Goal: Transaction & Acquisition: Purchase product/service

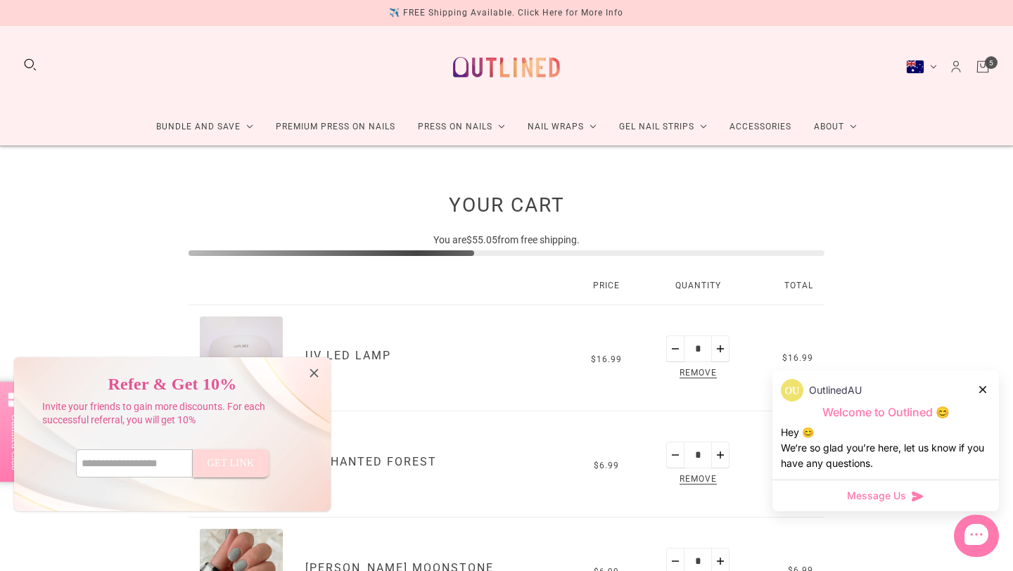
click at [315, 378] on icon at bounding box center [314, 373] width 15 height 15
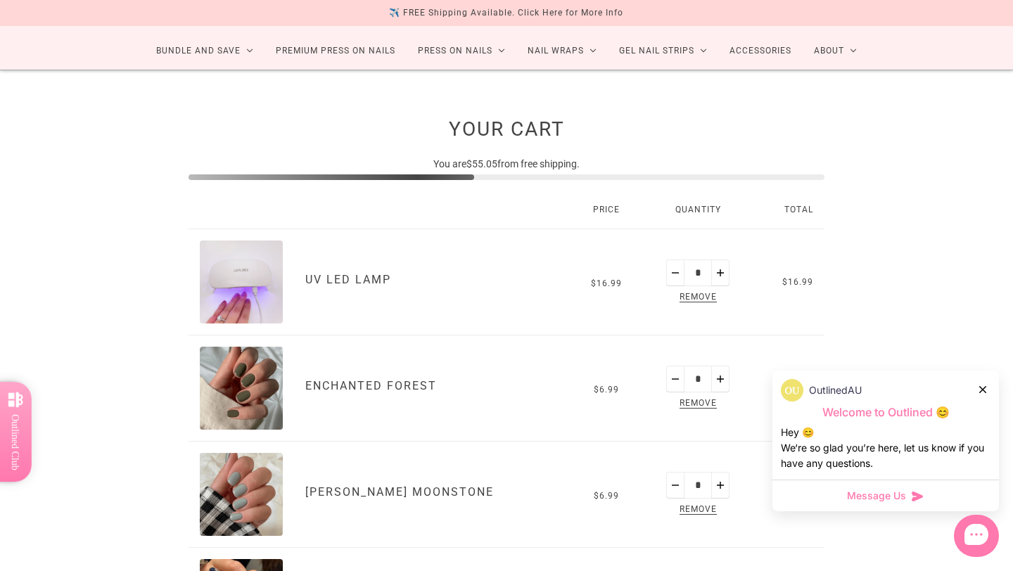
scroll to position [80, 0]
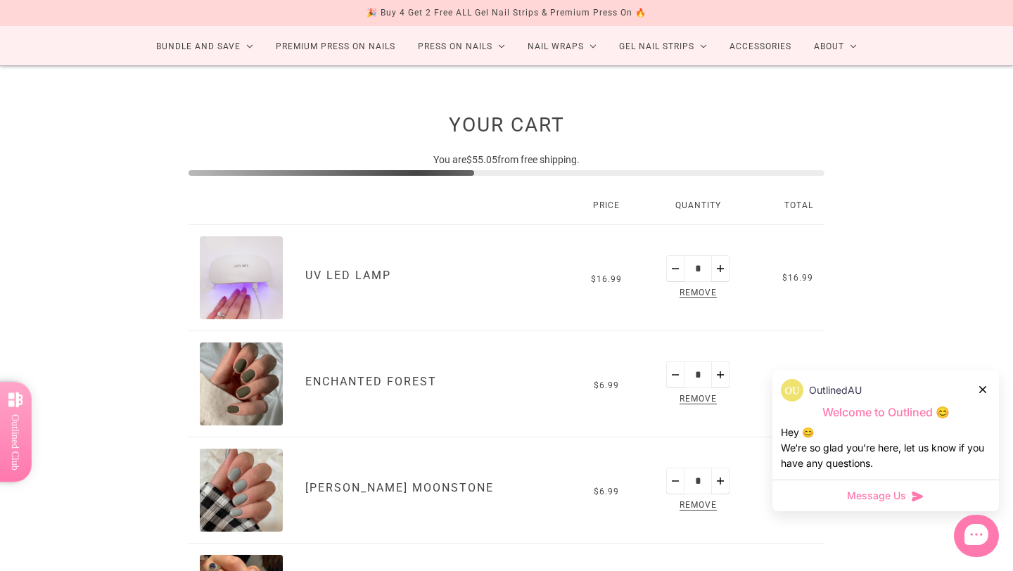
click at [982, 389] on icon at bounding box center [982, 389] width 7 height 7
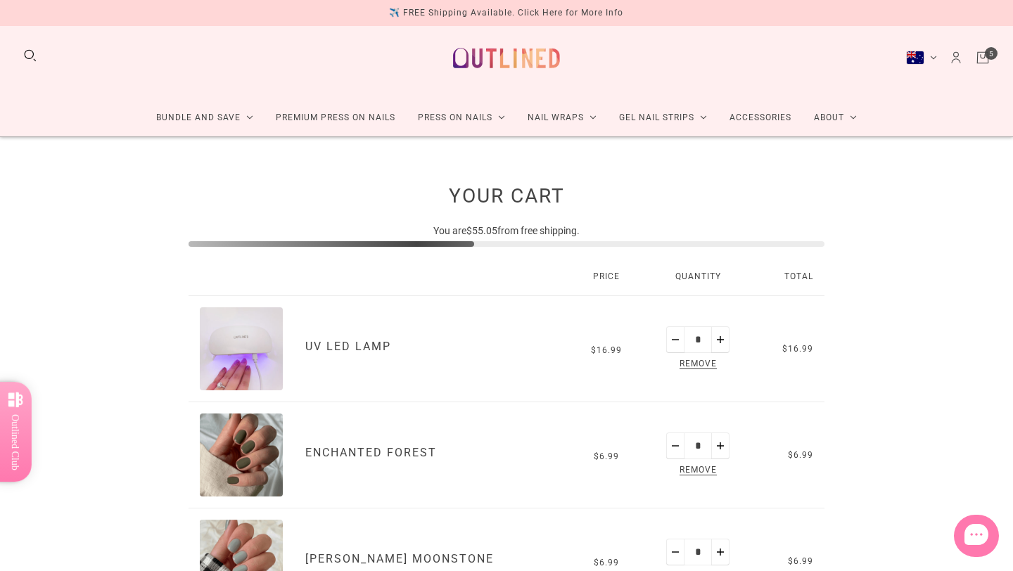
scroll to position [0, 0]
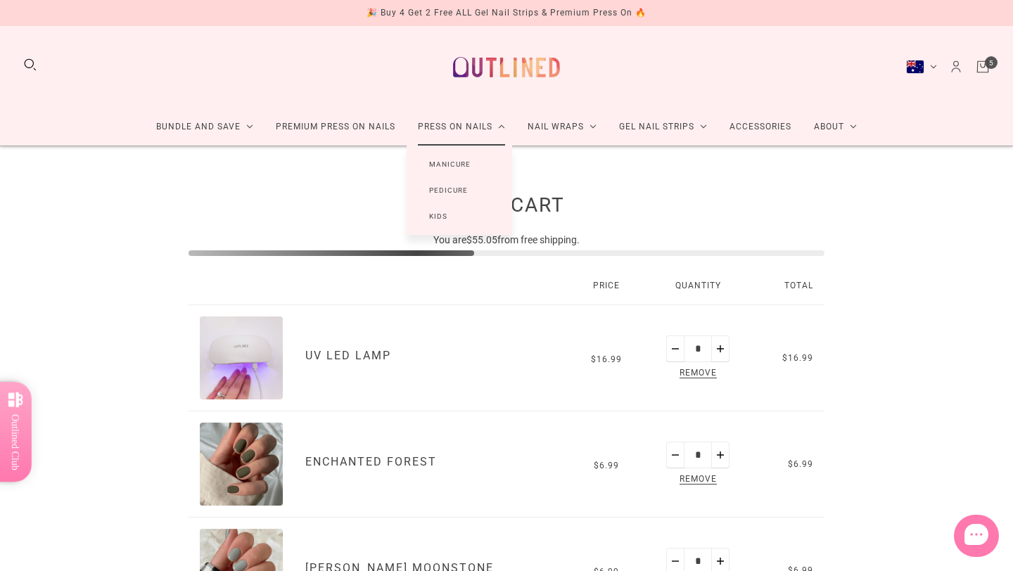
click at [453, 162] on link "Manicure" at bounding box center [449, 164] width 86 height 26
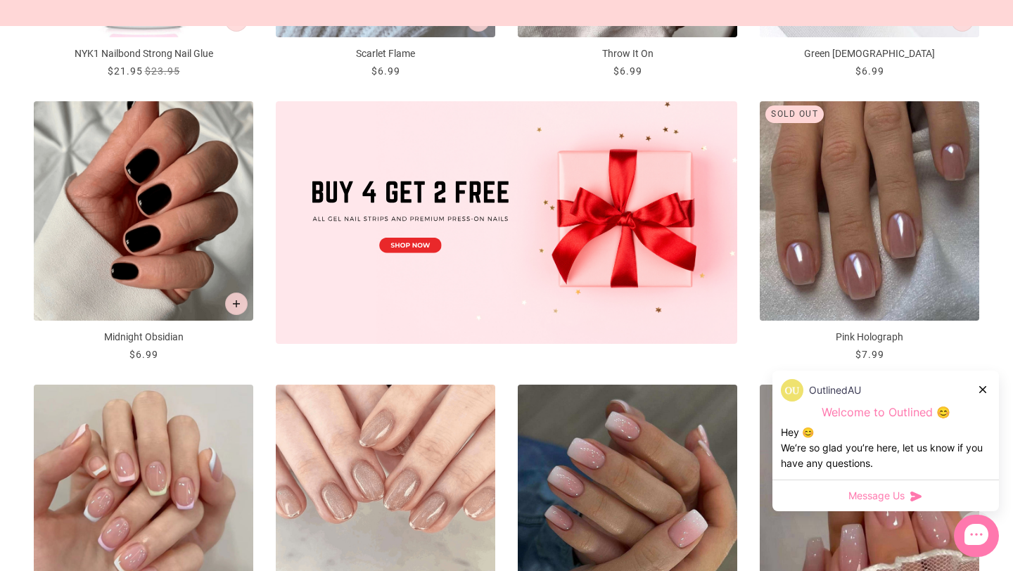
scroll to position [499, 0]
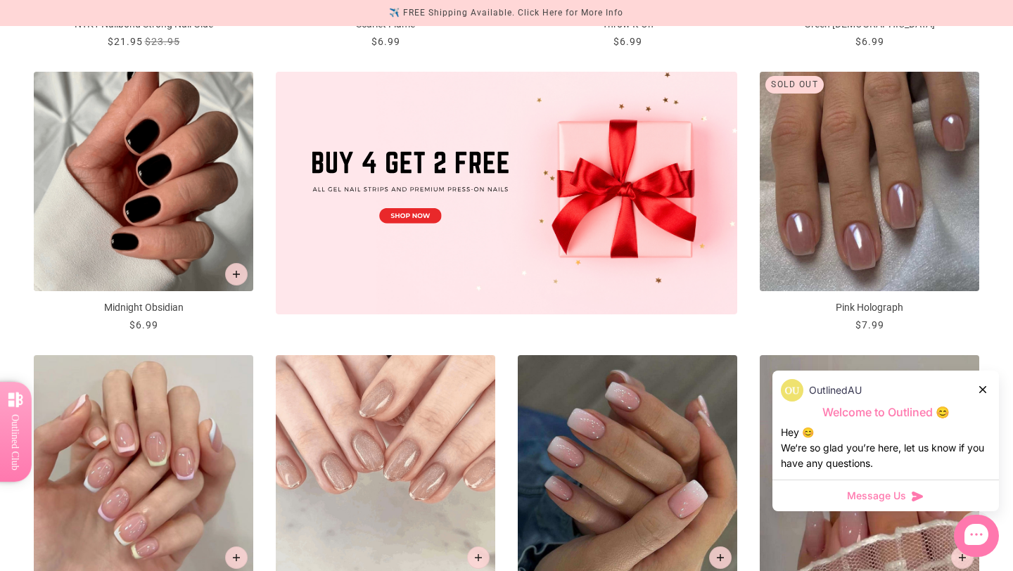
click at [981, 387] on icon at bounding box center [982, 389] width 7 height 7
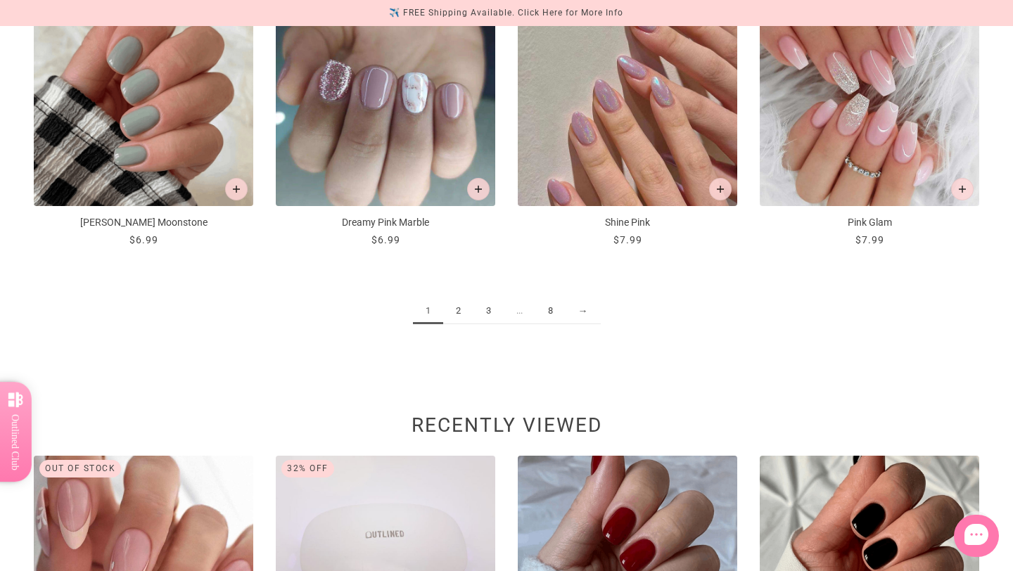
scroll to position [1719, 0]
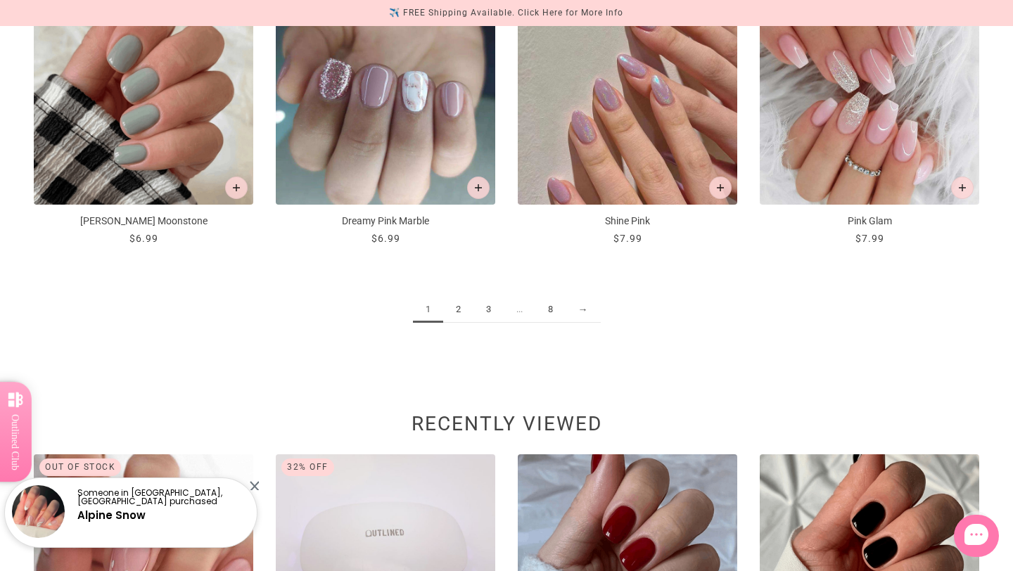
click at [459, 311] on link "2" at bounding box center [458, 310] width 30 height 26
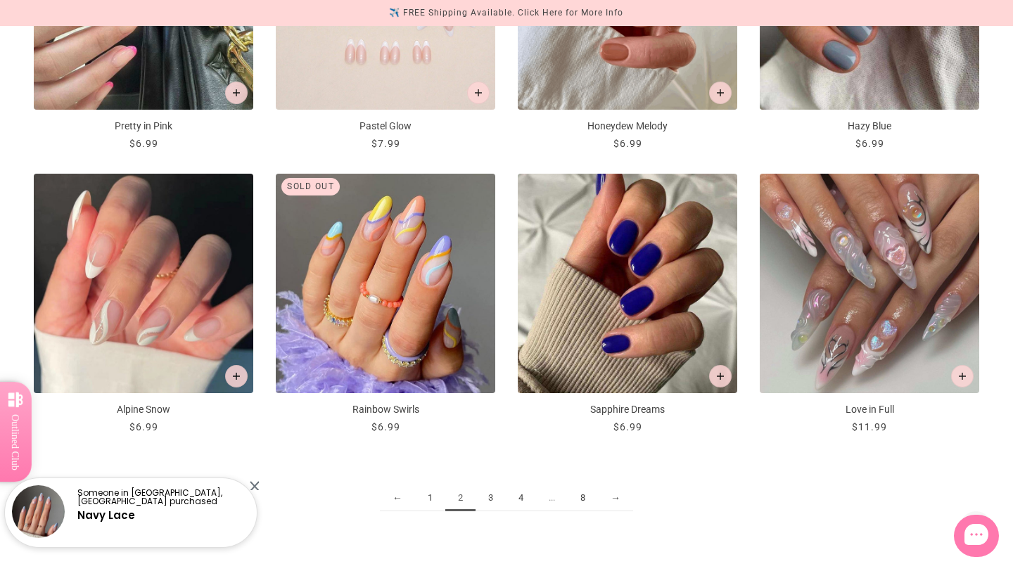
scroll to position [1546, 0]
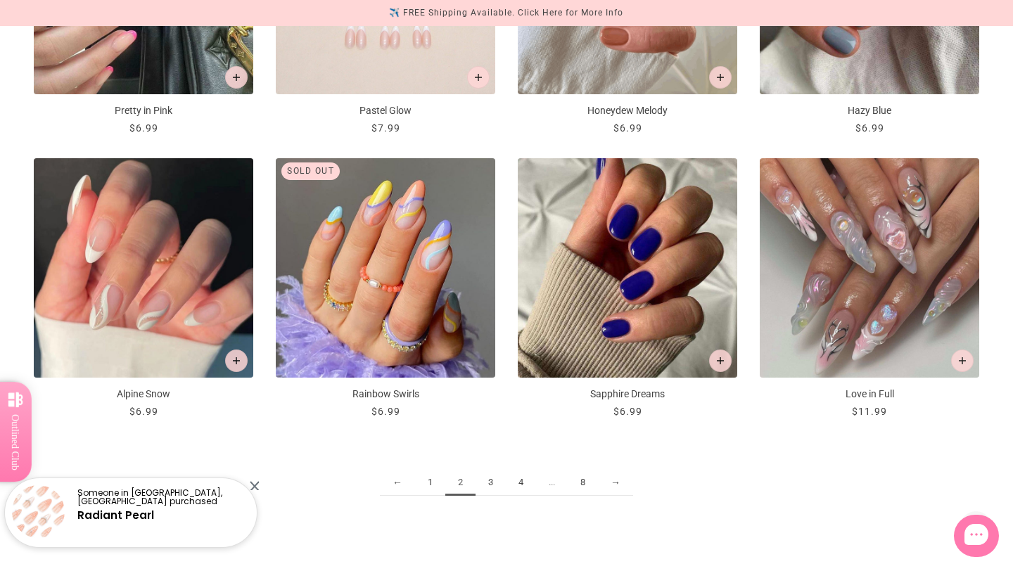
click at [486, 484] on link "3" at bounding box center [490, 483] width 30 height 26
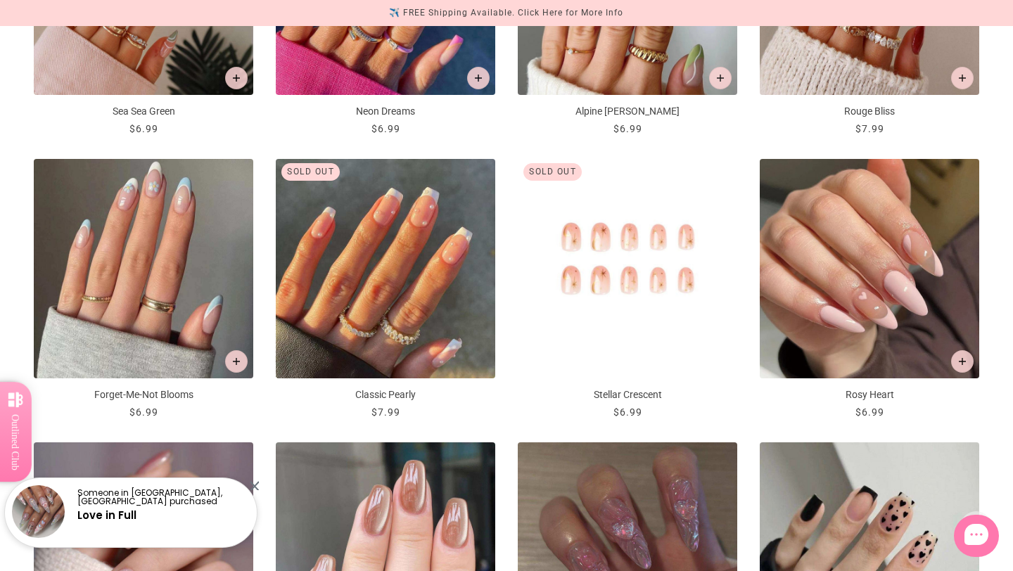
scroll to position [1265, 0]
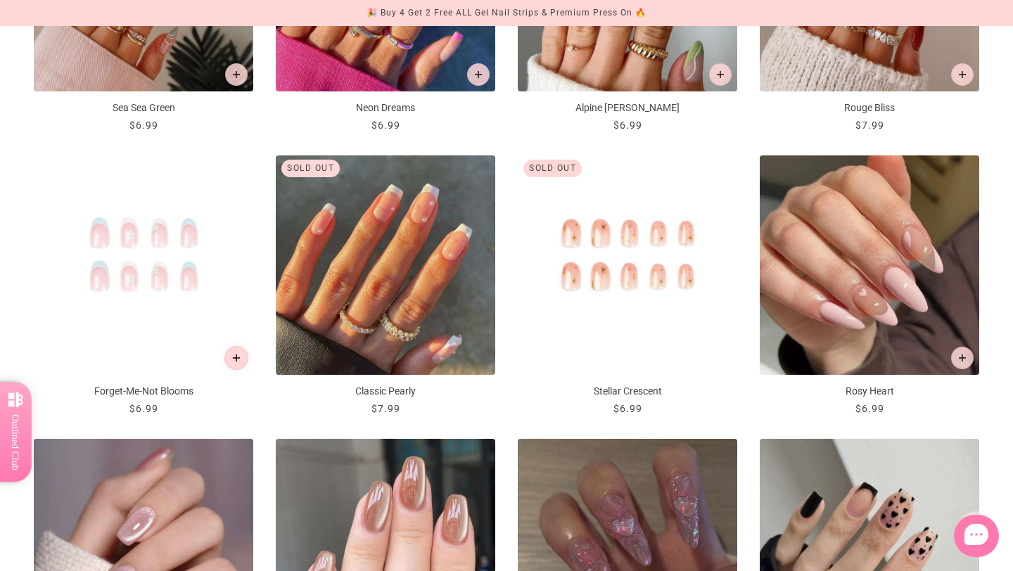
click at [238, 355] on icon "Add to cart" at bounding box center [237, 358] width 8 height 8
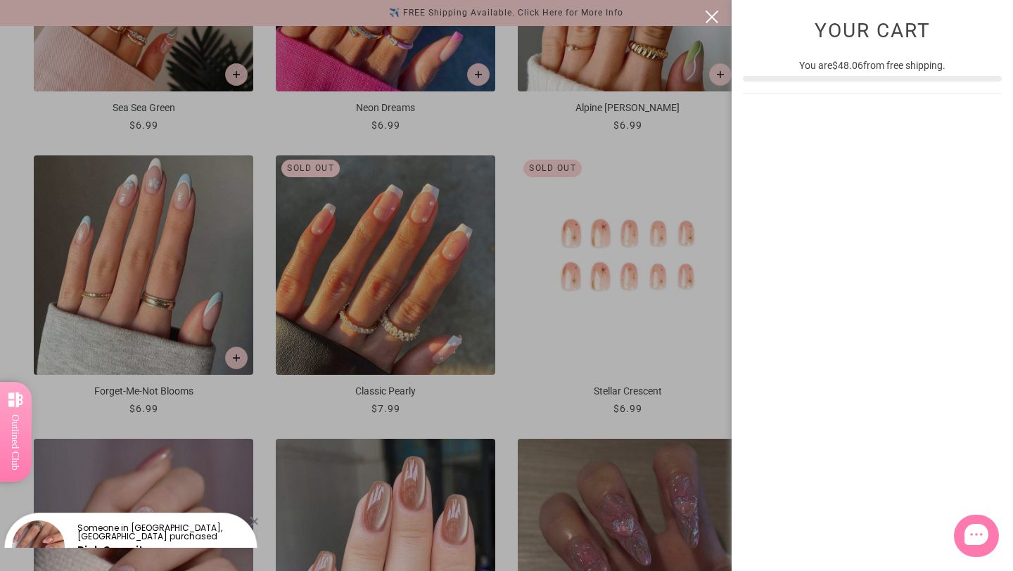
scroll to position [0, 0]
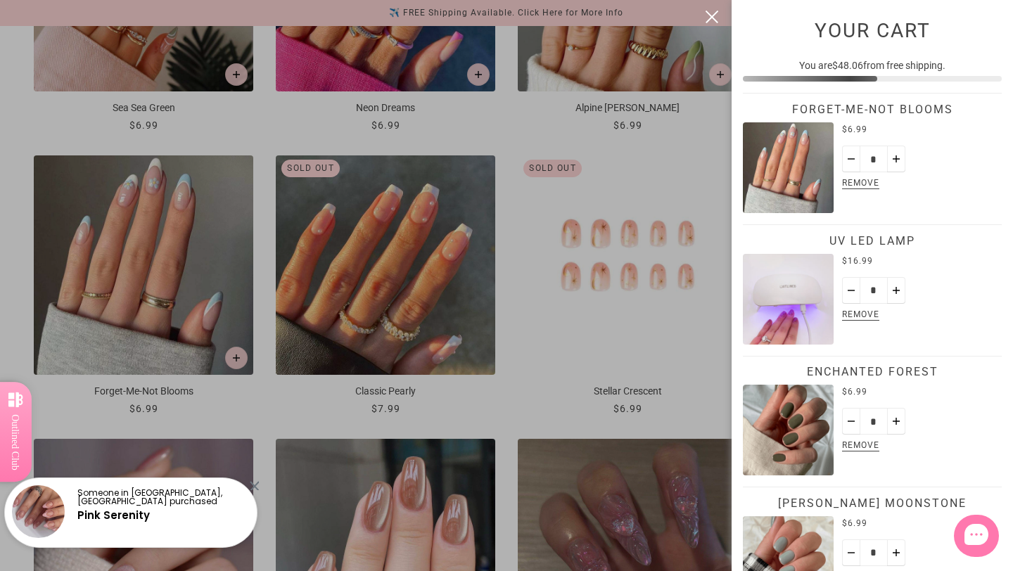
click at [499, 417] on div at bounding box center [506, 285] width 1013 height 571
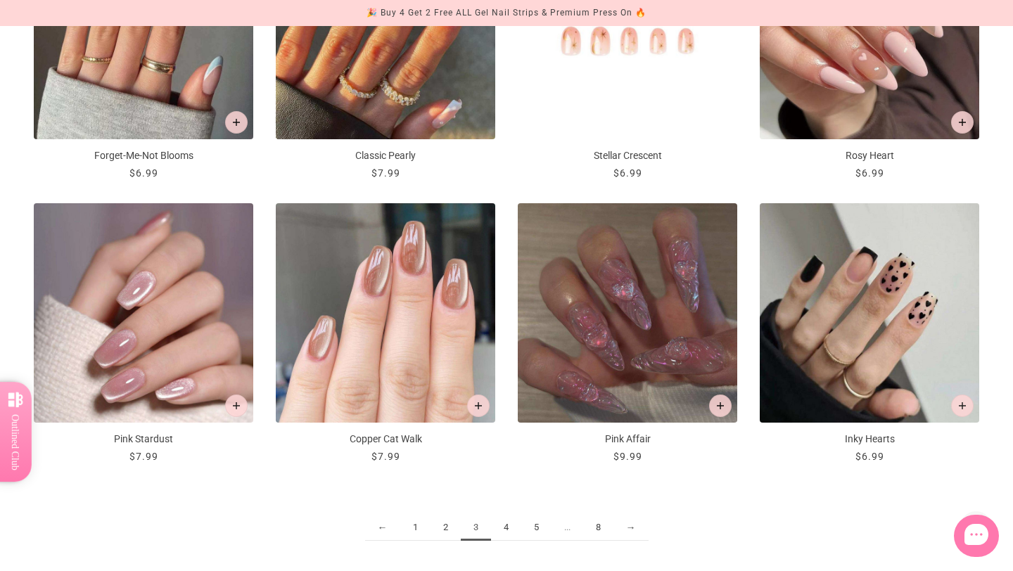
scroll to position [1505, 0]
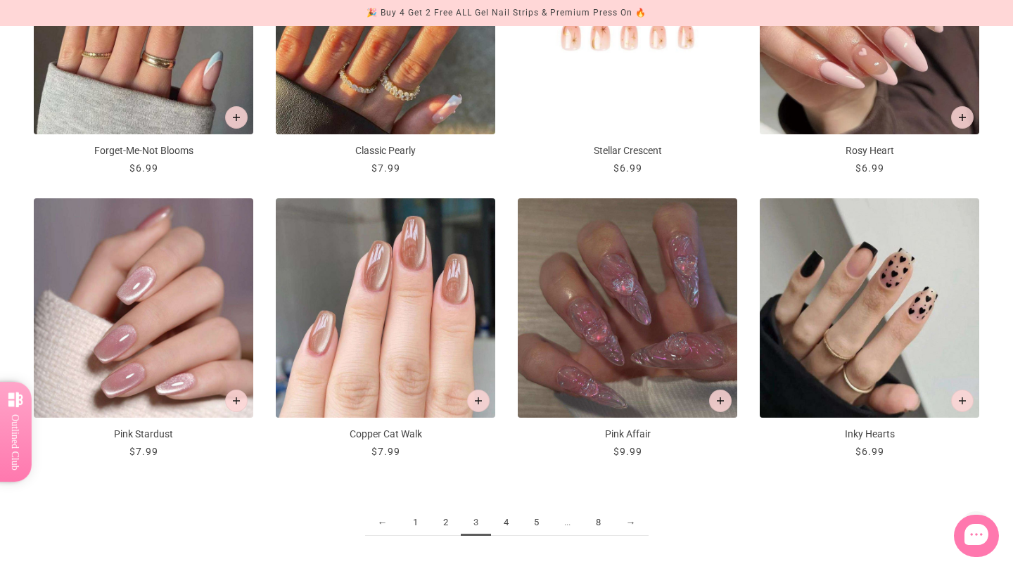
click at [508, 524] on link "4" at bounding box center [506, 523] width 30 height 26
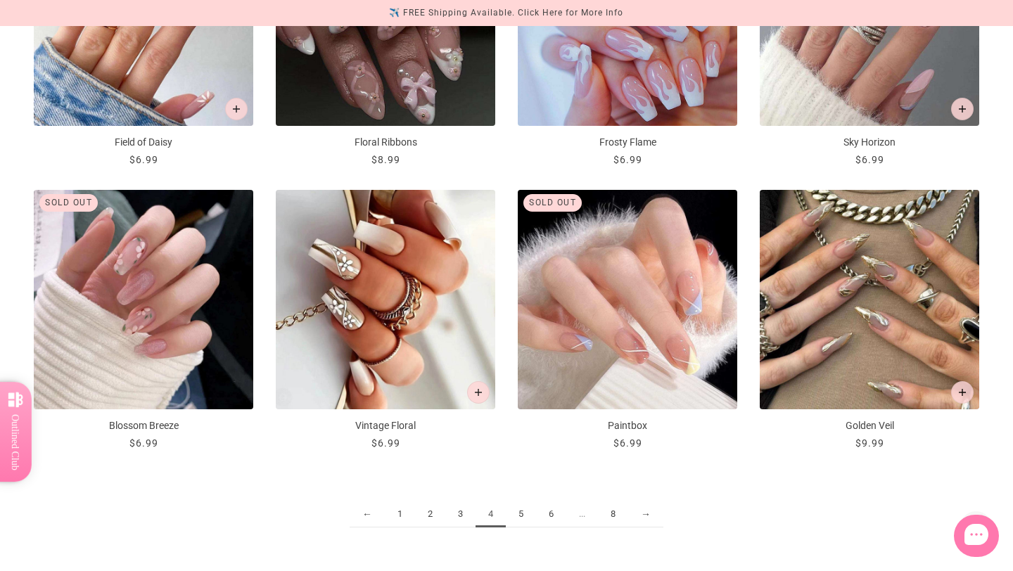
scroll to position [1520, 0]
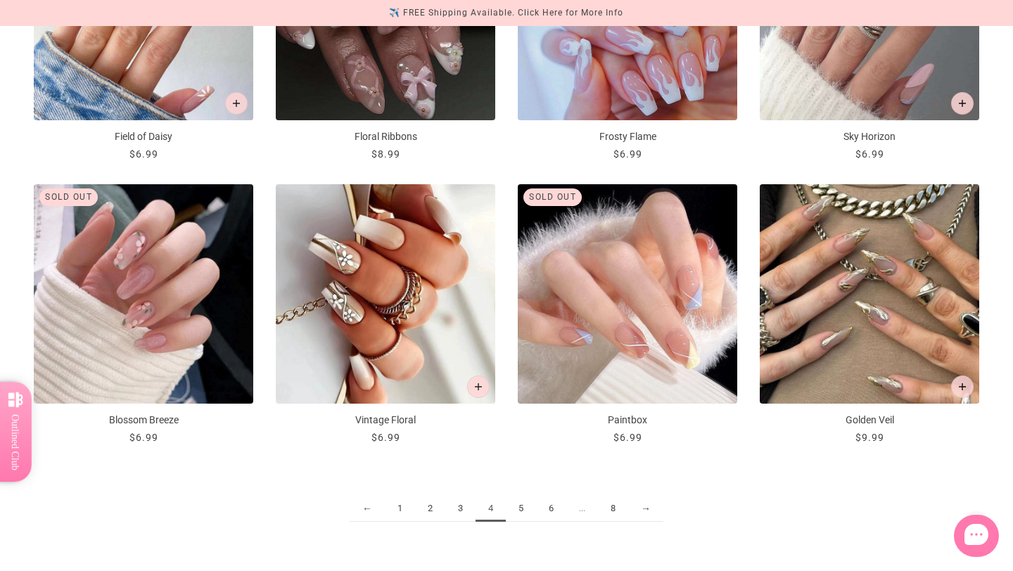
click at [517, 510] on link "5" at bounding box center [521, 509] width 30 height 26
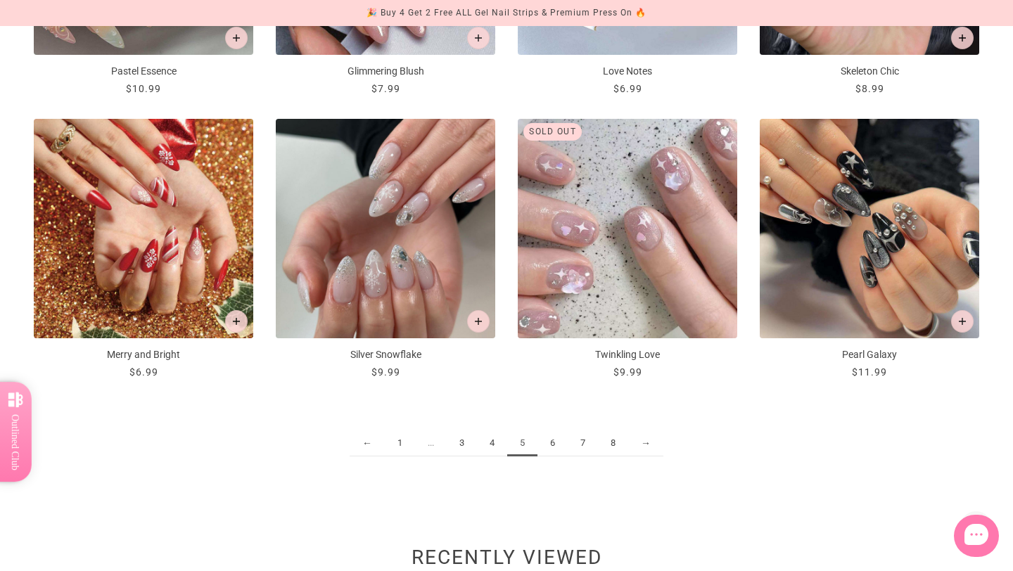
scroll to position [1612, 0]
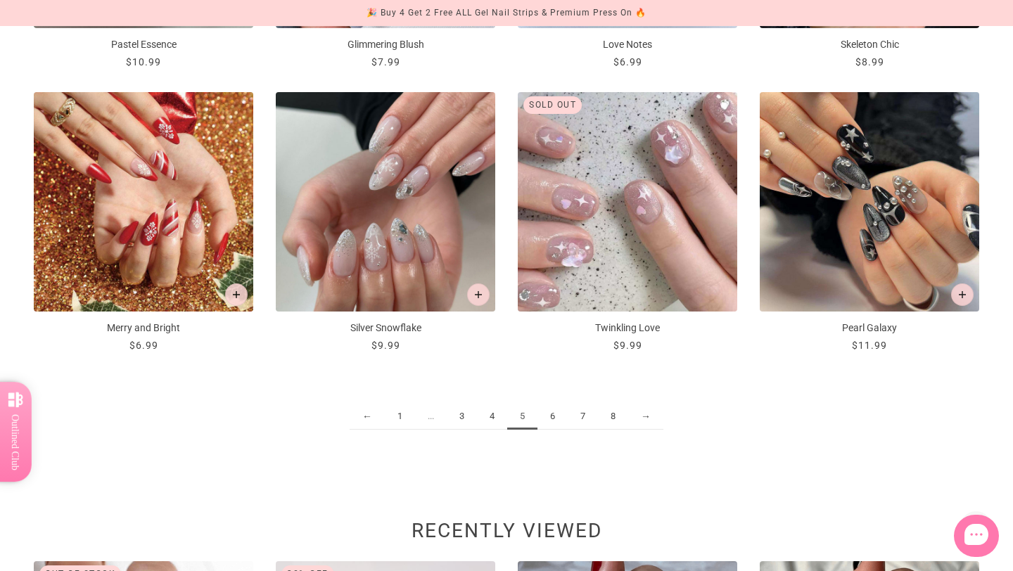
click at [551, 418] on link "6" at bounding box center [552, 417] width 30 height 26
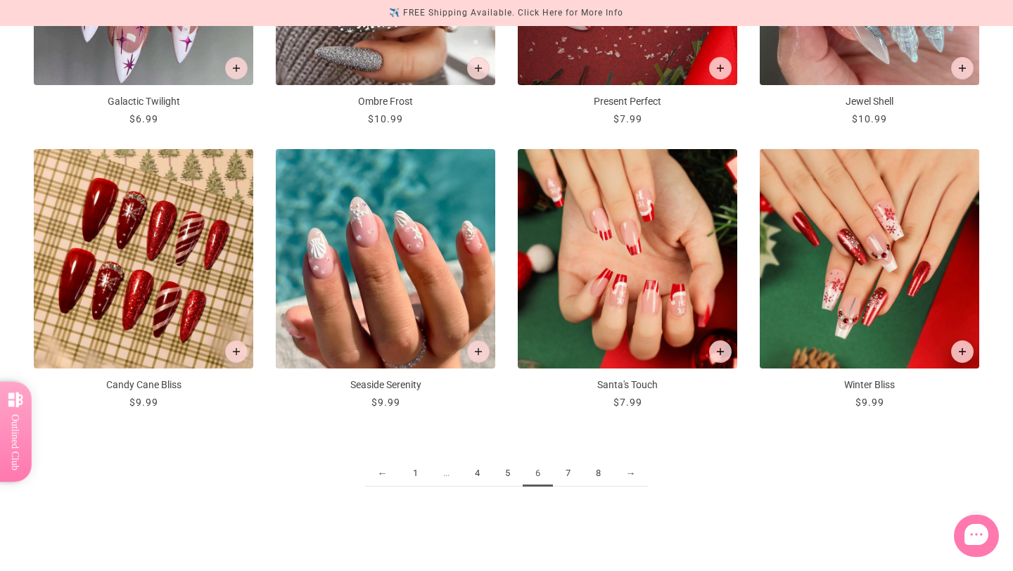
scroll to position [1557, 0]
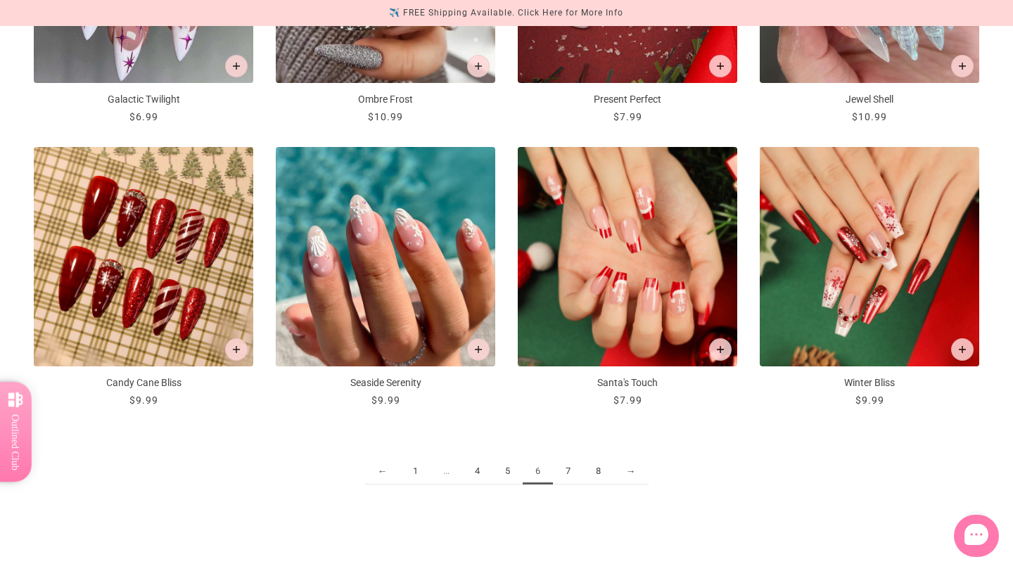
click at [567, 467] on link "7" at bounding box center [568, 471] width 30 height 26
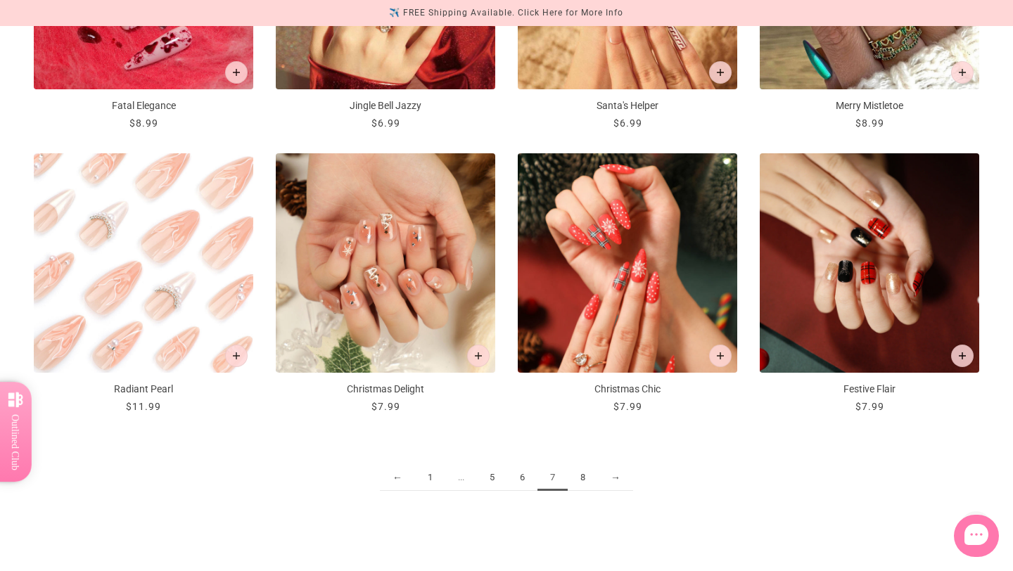
scroll to position [1553, 0]
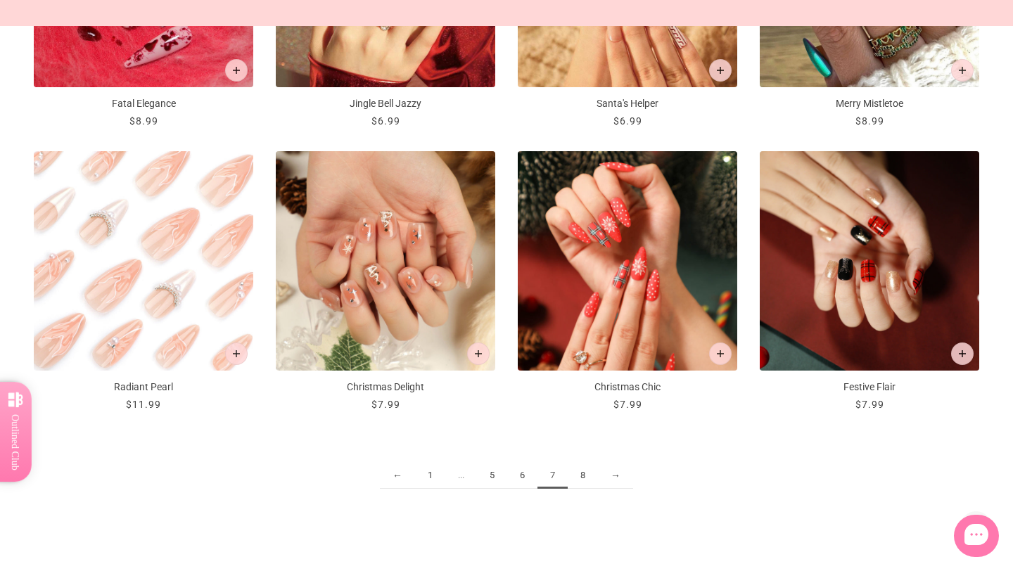
click at [580, 478] on link "8" at bounding box center [582, 476] width 30 height 26
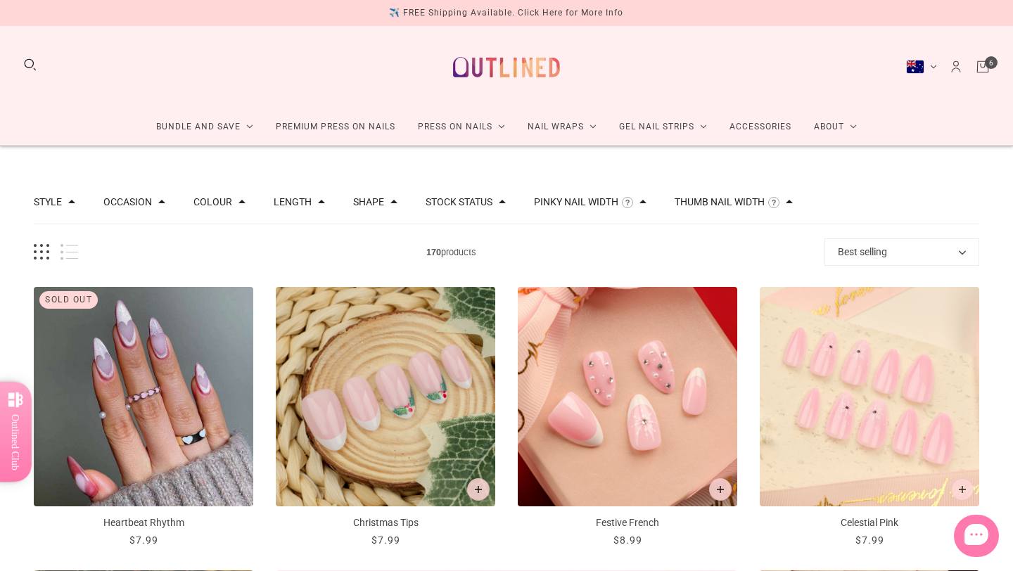
click at [984, 64] on link "Cart" at bounding box center [982, 66] width 15 height 15
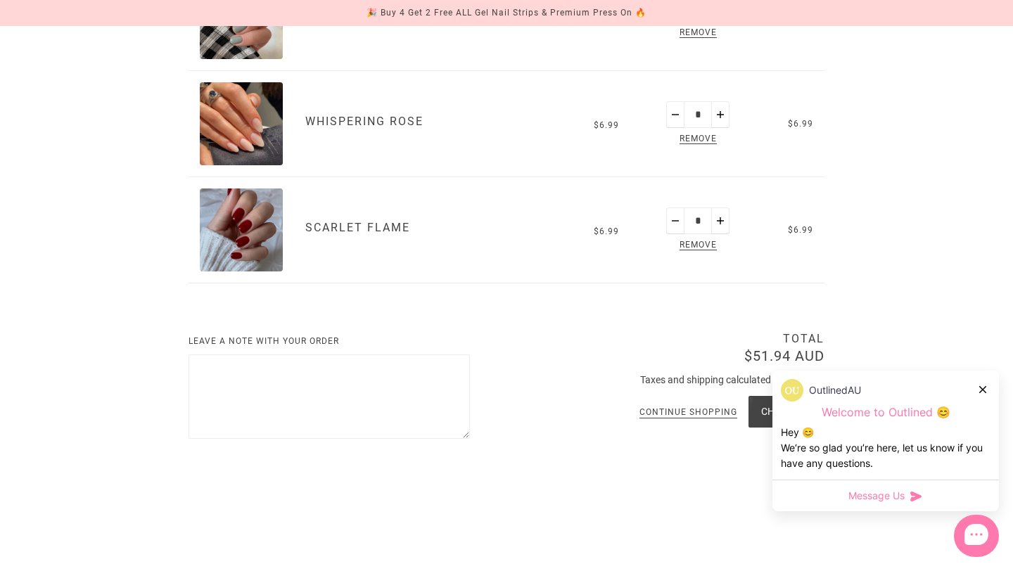
scroll to position [662, 0]
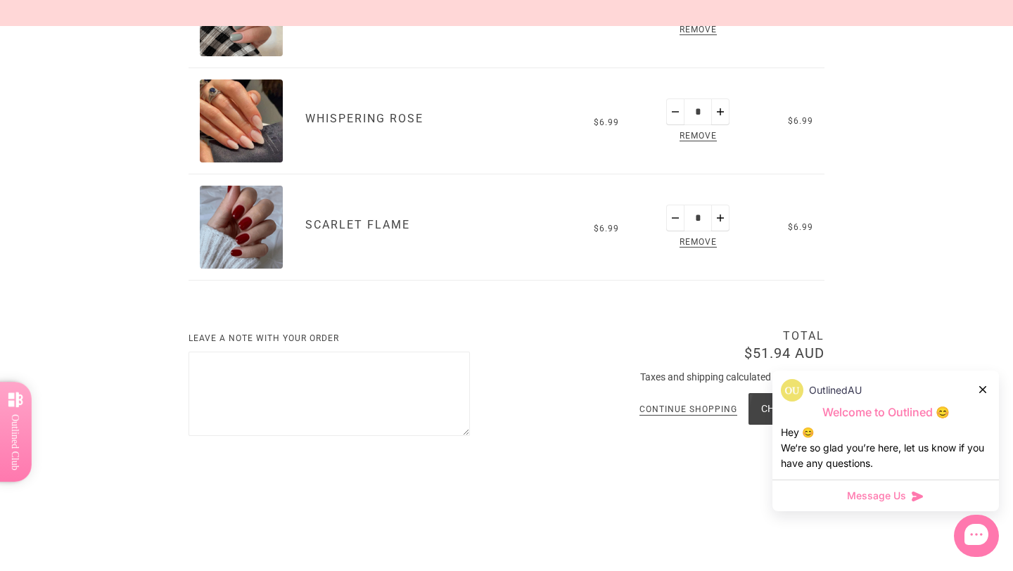
click at [986, 392] on div at bounding box center [983, 389] width 8 height 15
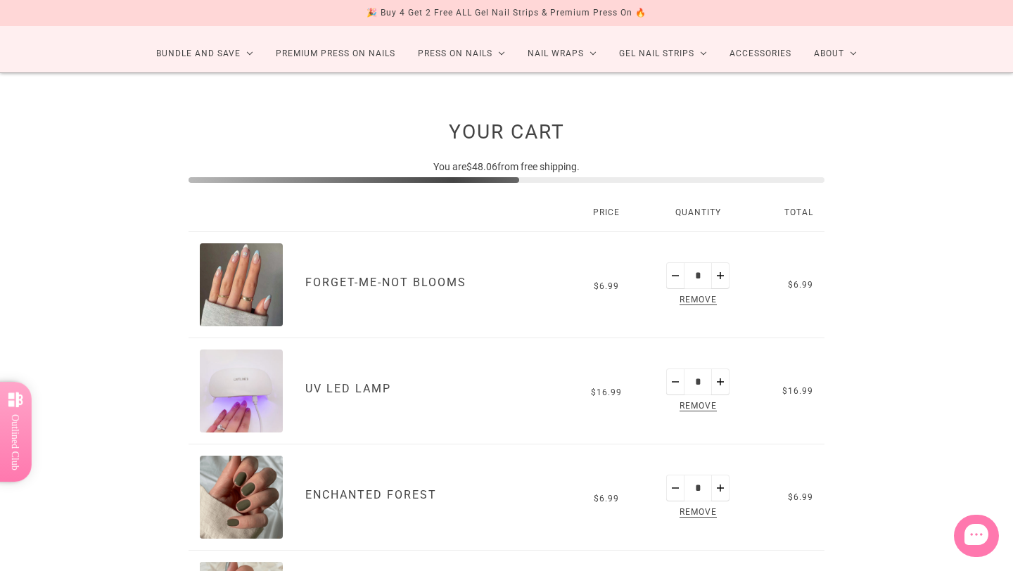
scroll to position [0, 0]
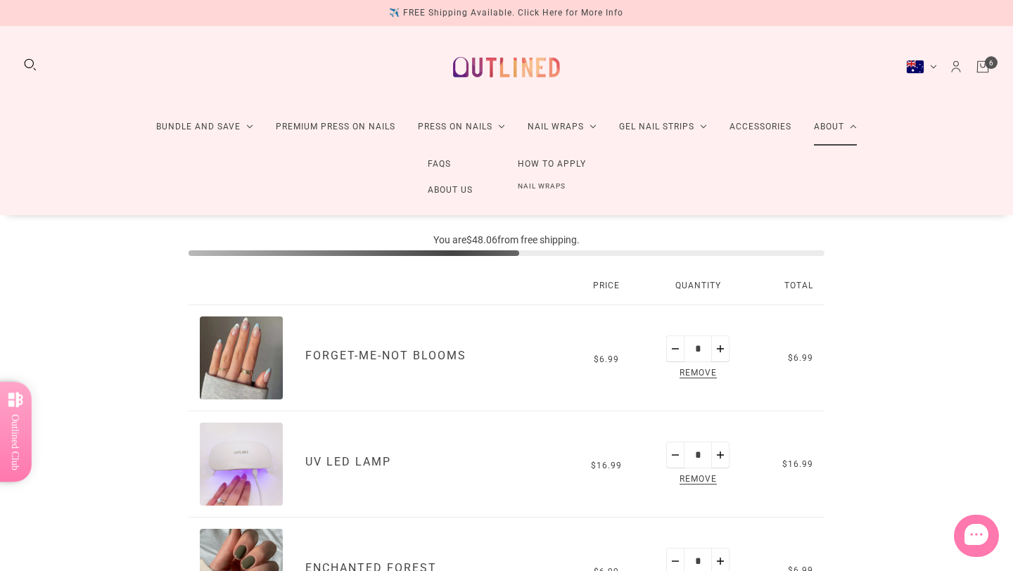
click at [843, 124] on link "About" at bounding box center [834, 126] width 65 height 37
click at [439, 165] on link "FAQs" at bounding box center [439, 164] width 68 height 26
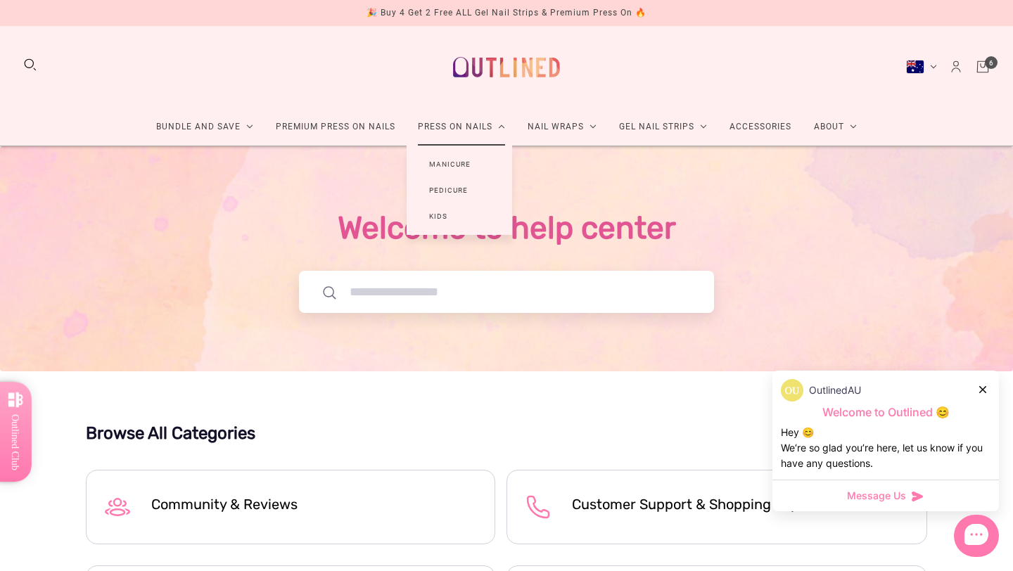
click at [447, 162] on link "Manicure" at bounding box center [449, 164] width 86 height 26
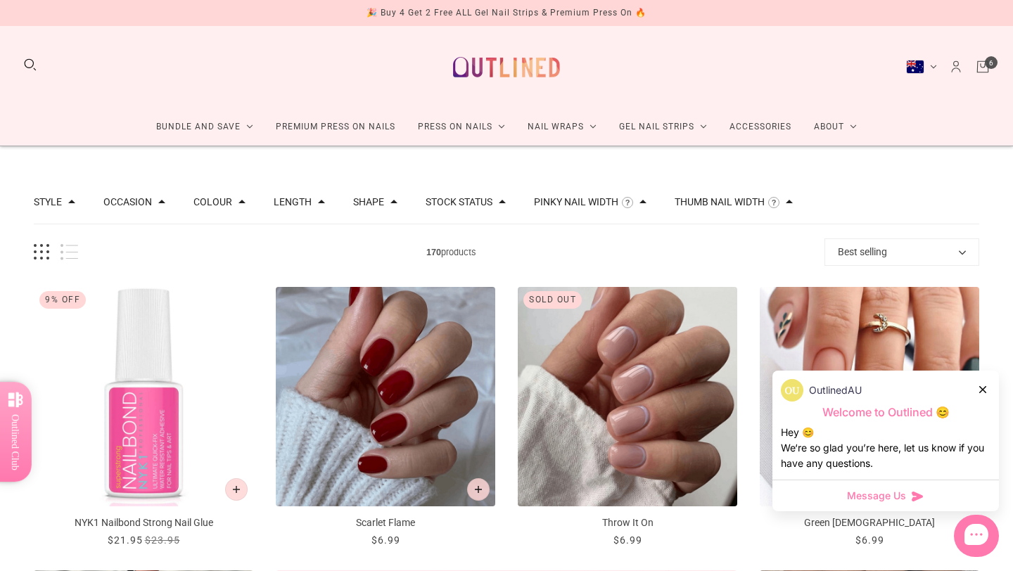
click at [380, 199] on button "Shape" at bounding box center [368, 202] width 31 height 10
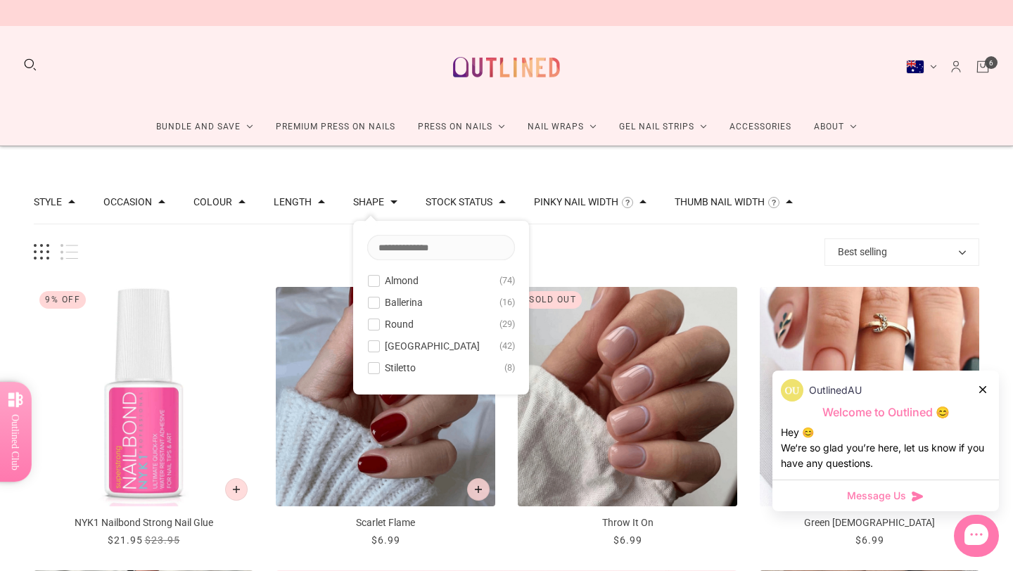
click at [372, 283] on span at bounding box center [373, 281] width 11 height 11
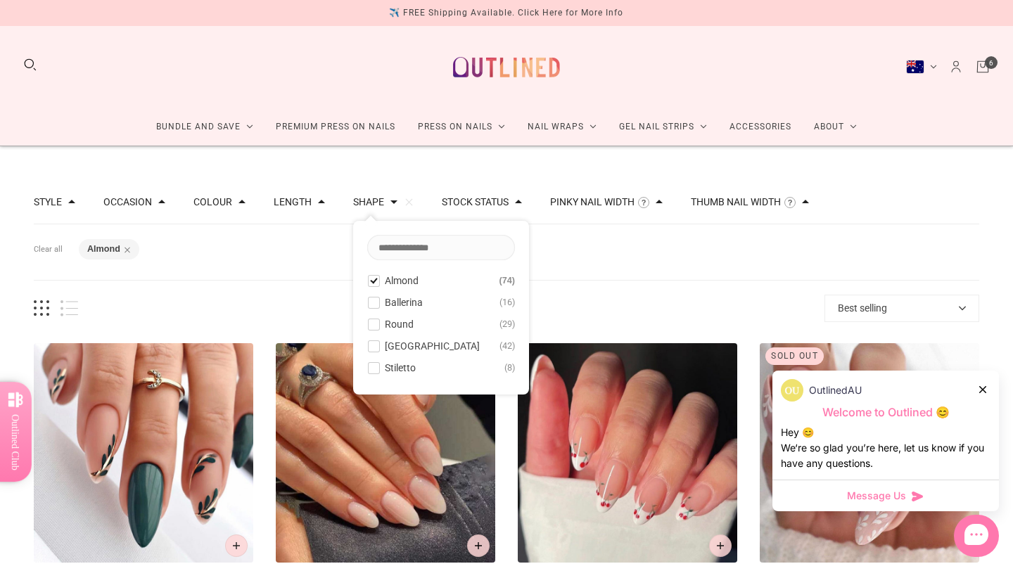
click at [300, 271] on div "Filters Clear all Shape: Almond" at bounding box center [506, 252] width 945 height 56
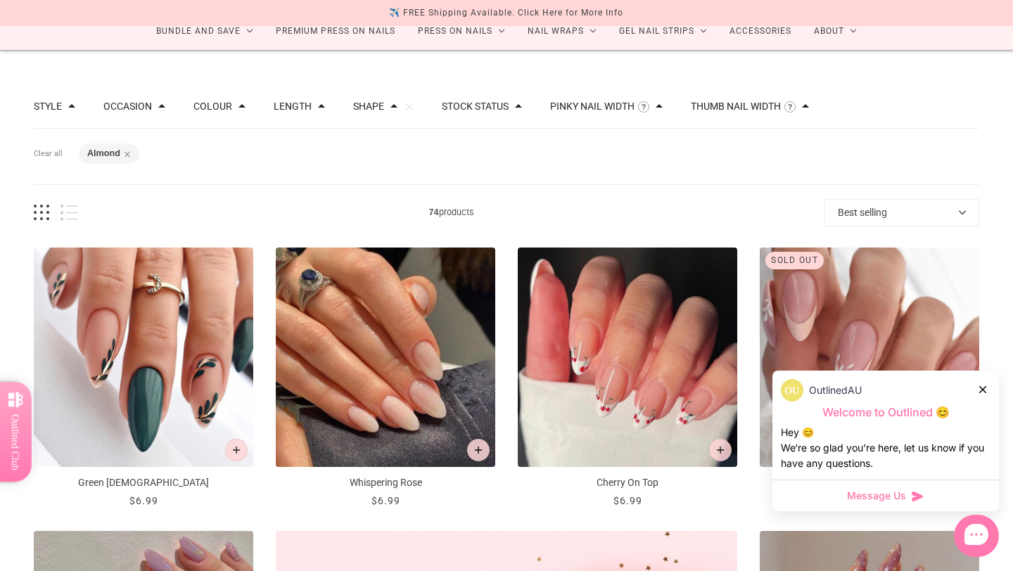
scroll to position [98, 0]
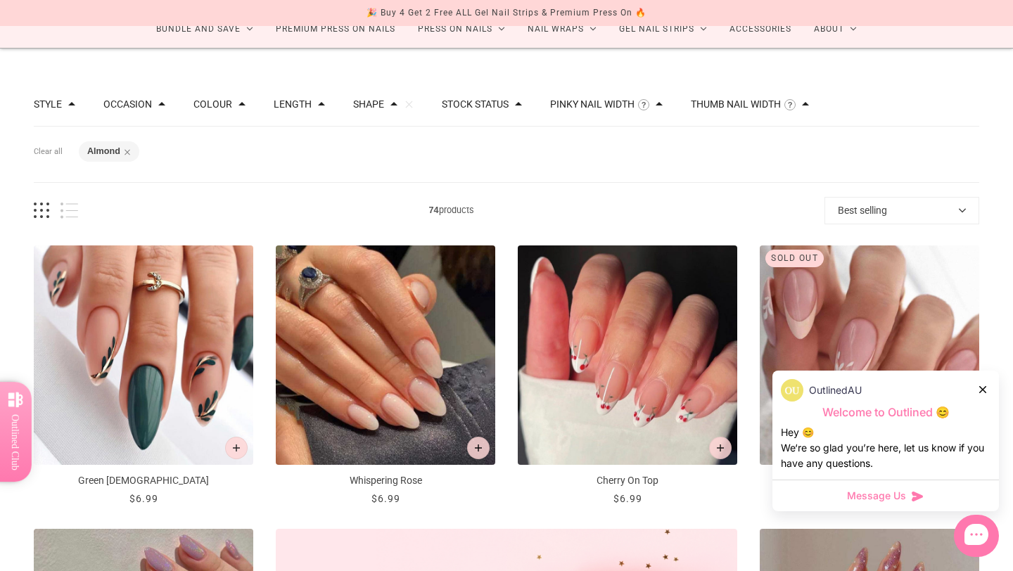
click at [984, 392] on icon at bounding box center [982, 389] width 7 height 7
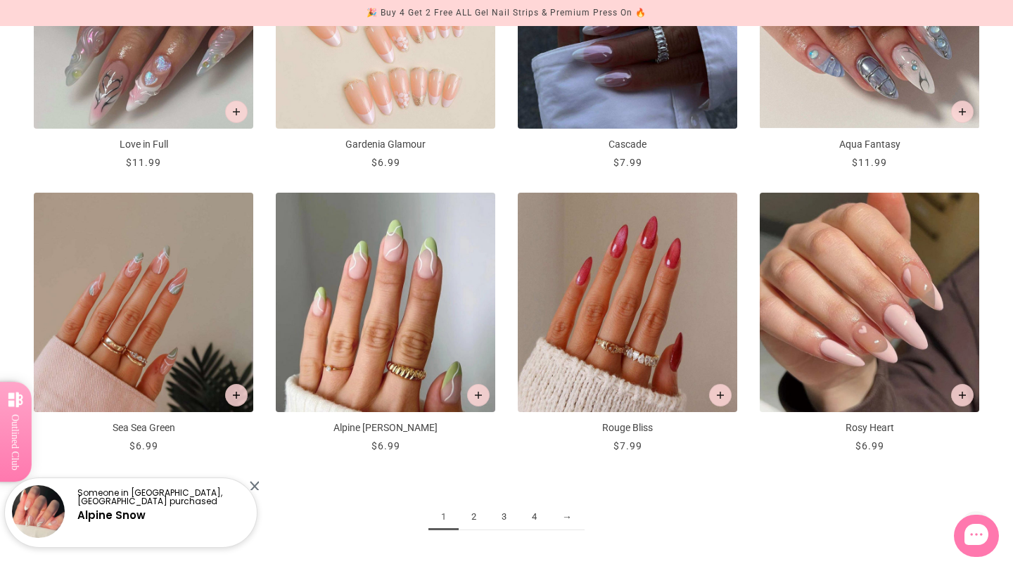
scroll to position [1569, 0]
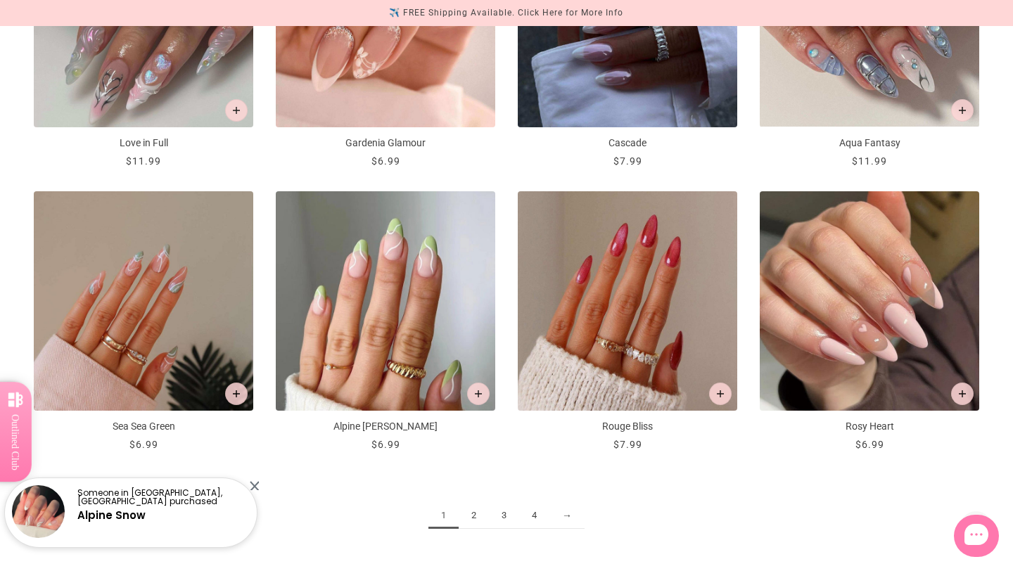
click at [470, 517] on link "2" at bounding box center [473, 516] width 30 height 26
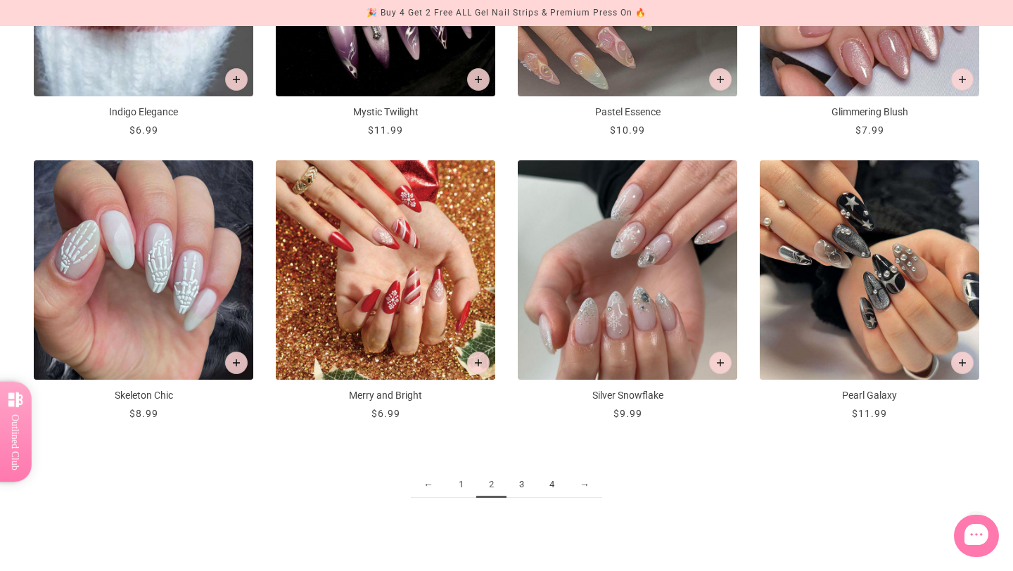
scroll to position [1601, 0]
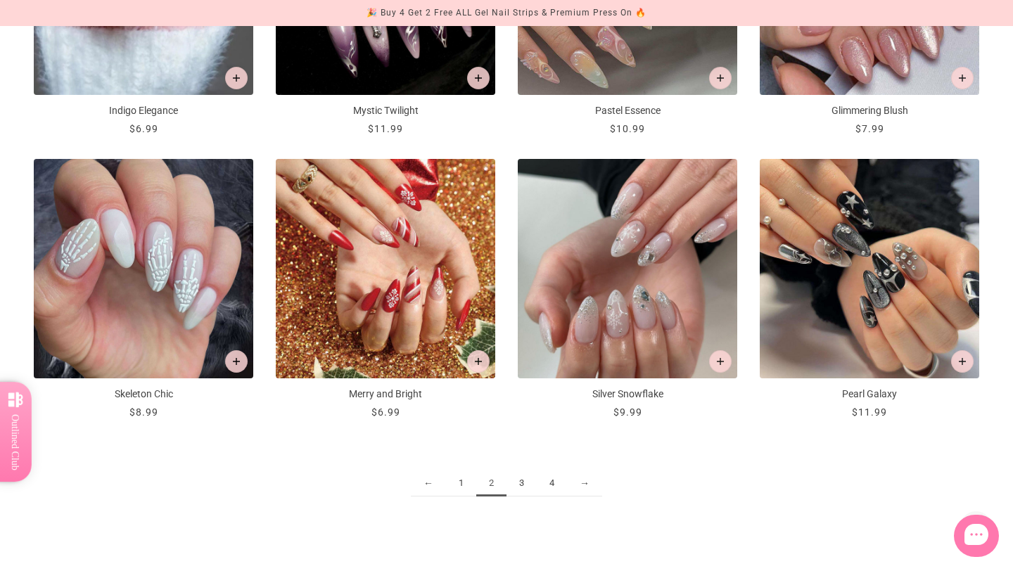
click at [524, 484] on link "3" at bounding box center [521, 483] width 30 height 26
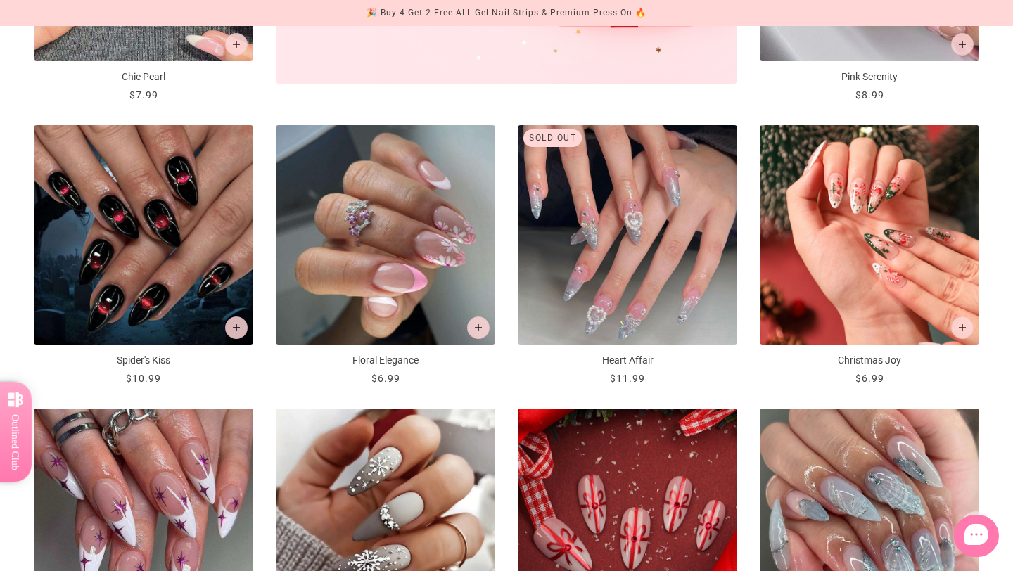
scroll to position [785, 0]
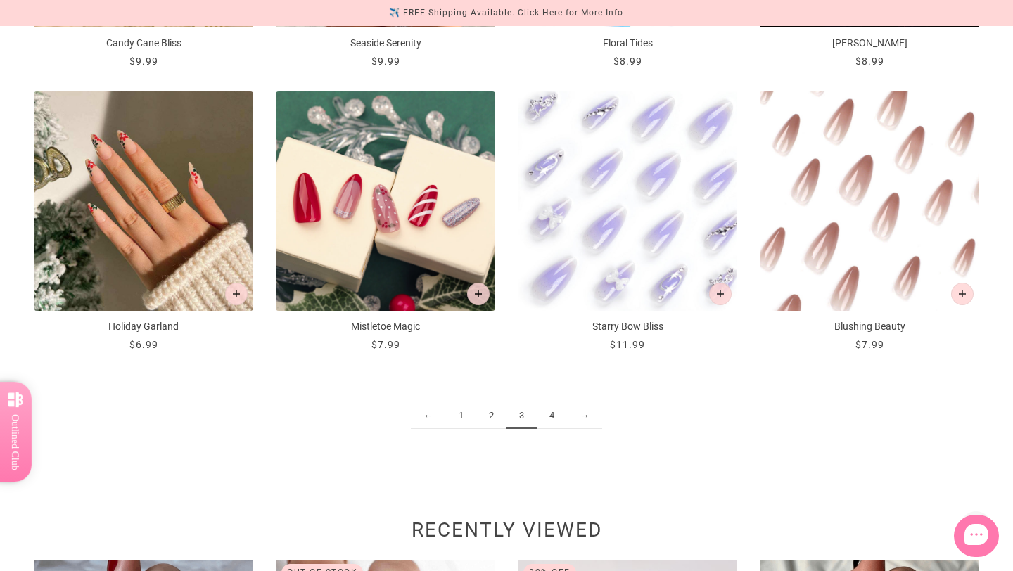
click at [552, 420] on link "4" at bounding box center [552, 416] width 30 height 26
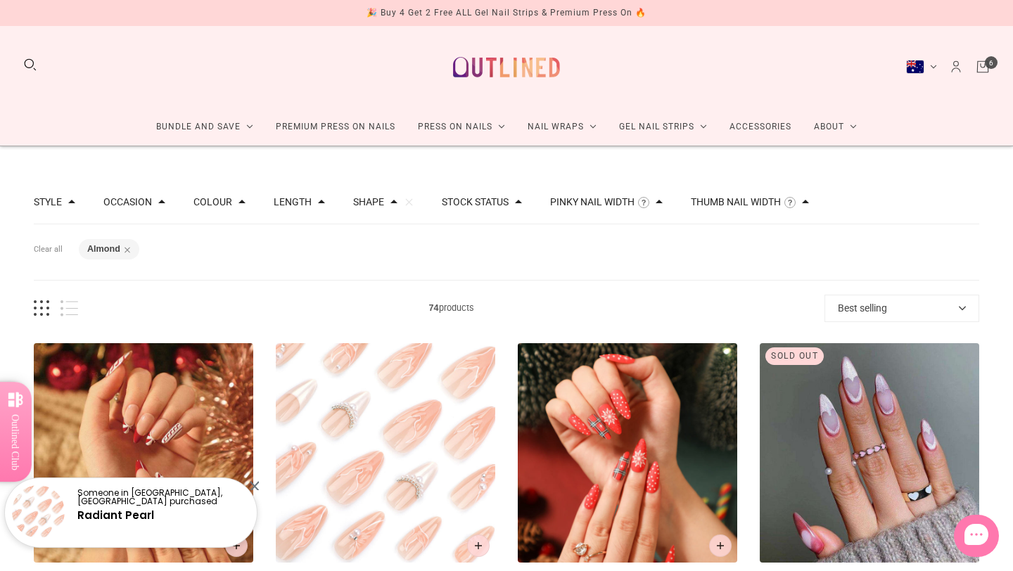
click at [981, 68] on icon "Cart" at bounding box center [982, 66] width 4 height 4
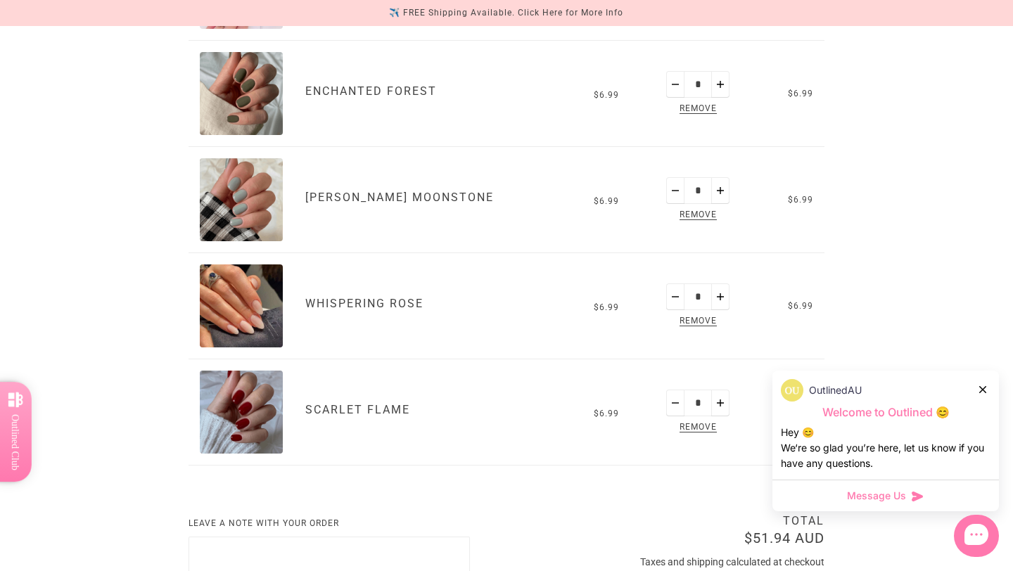
scroll to position [482, 0]
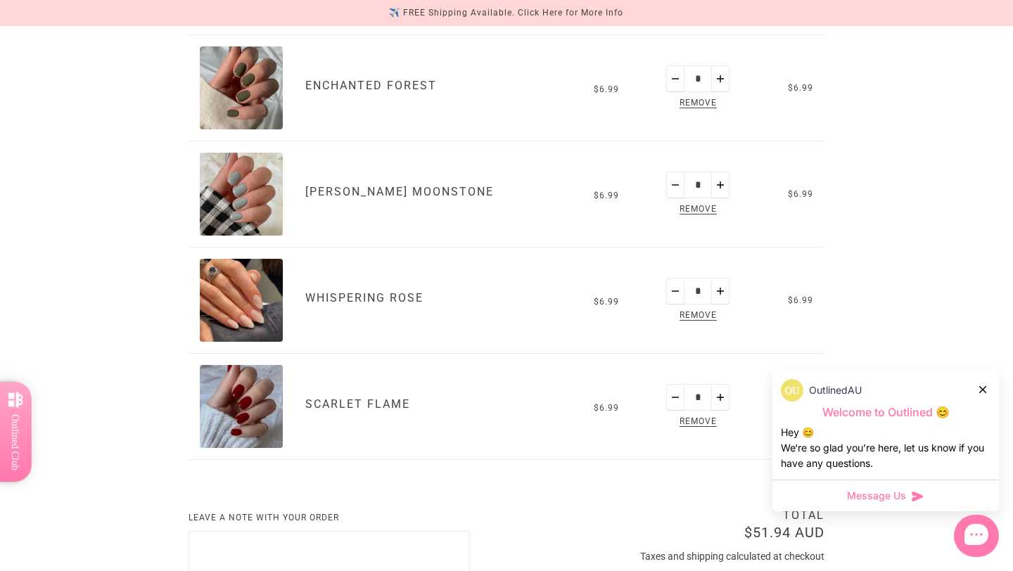
click at [987, 390] on div "OutlinedAU" at bounding box center [886, 390] width 210 height 23
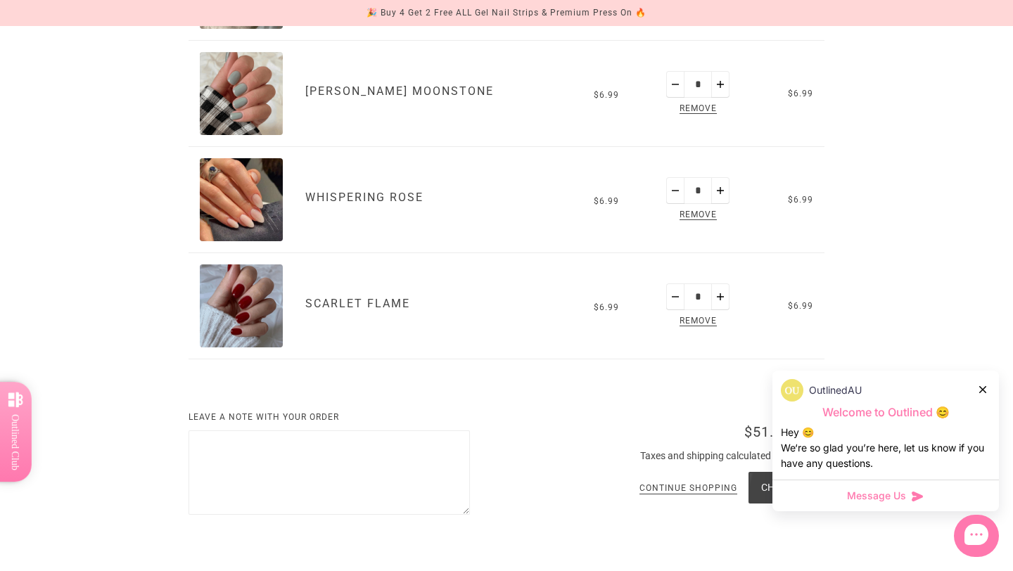
scroll to position [601, 0]
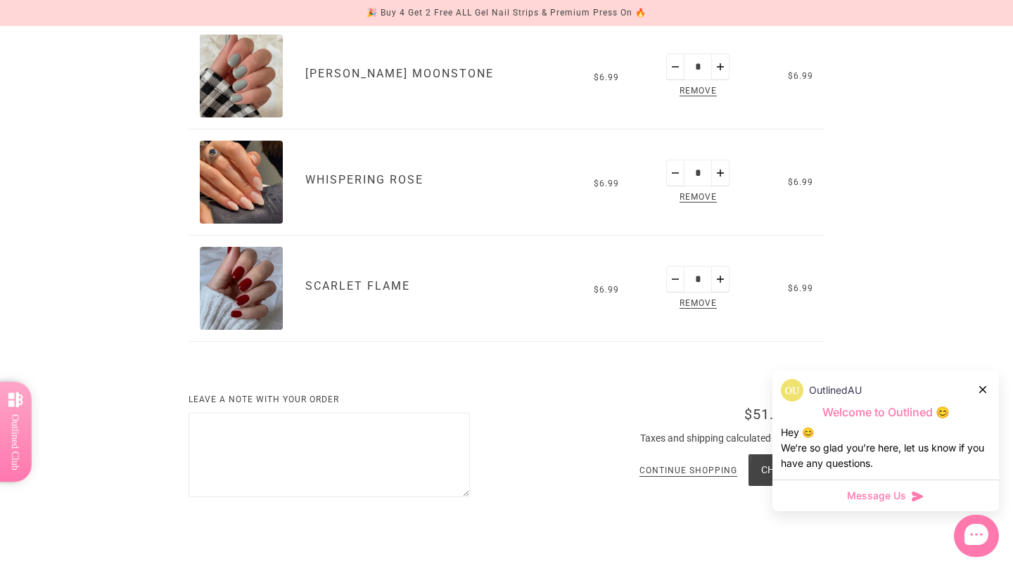
click at [981, 393] on div at bounding box center [983, 389] width 8 height 15
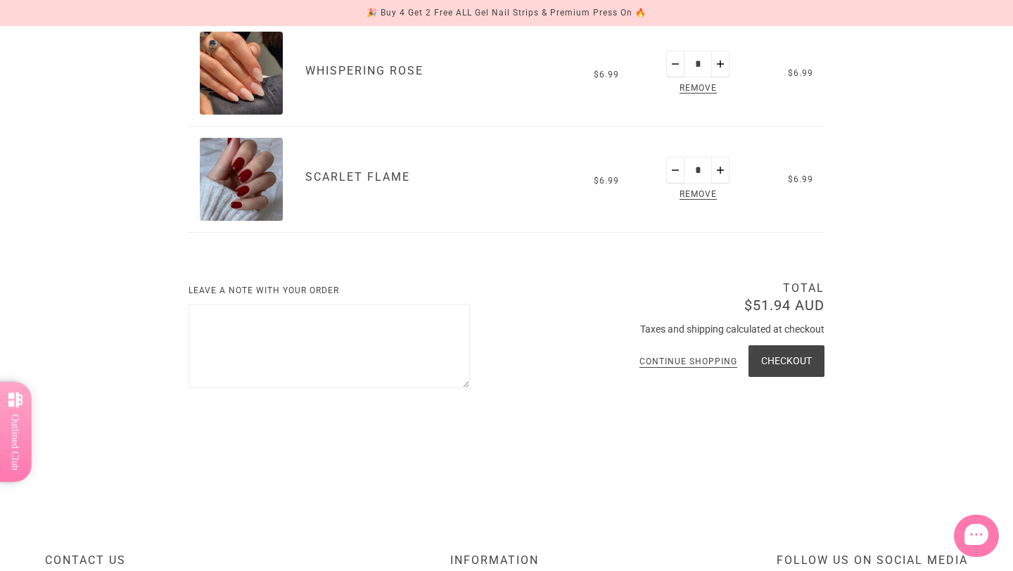
scroll to position [710, 0]
click at [793, 359] on button "Checkout" at bounding box center [786, 361] width 76 height 32
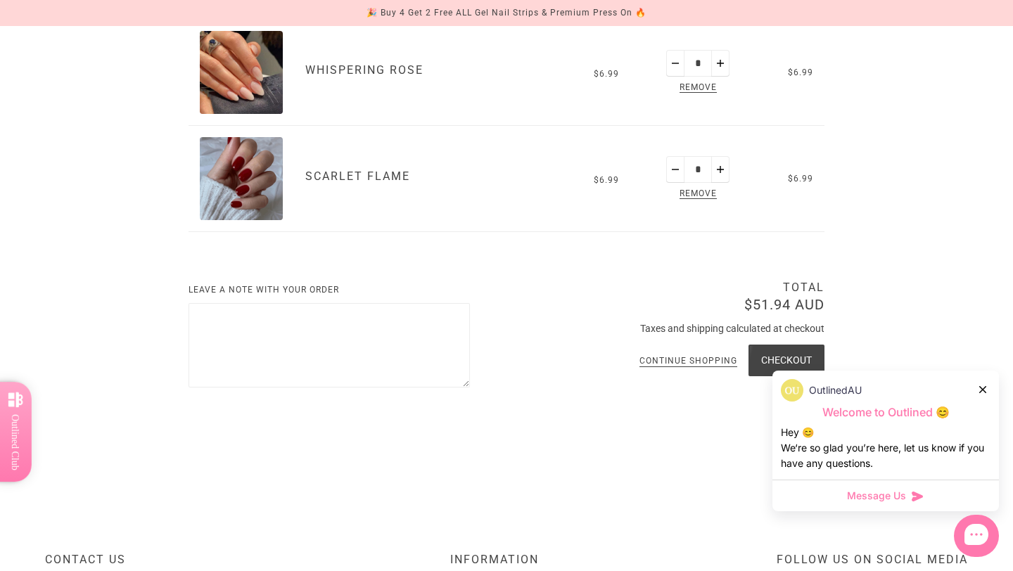
click at [981, 387] on icon at bounding box center [982, 389] width 7 height 7
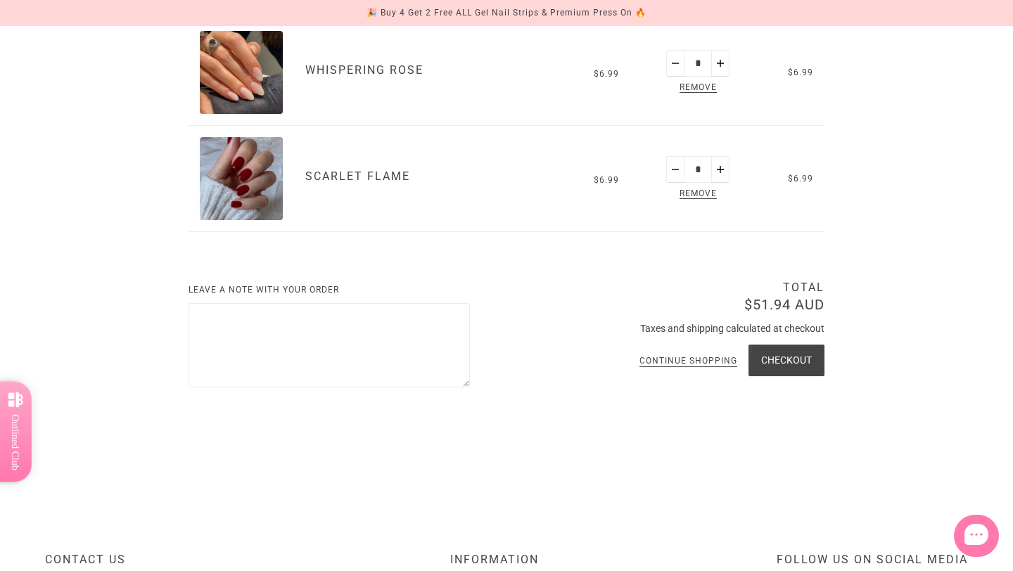
scroll to position [0, 0]
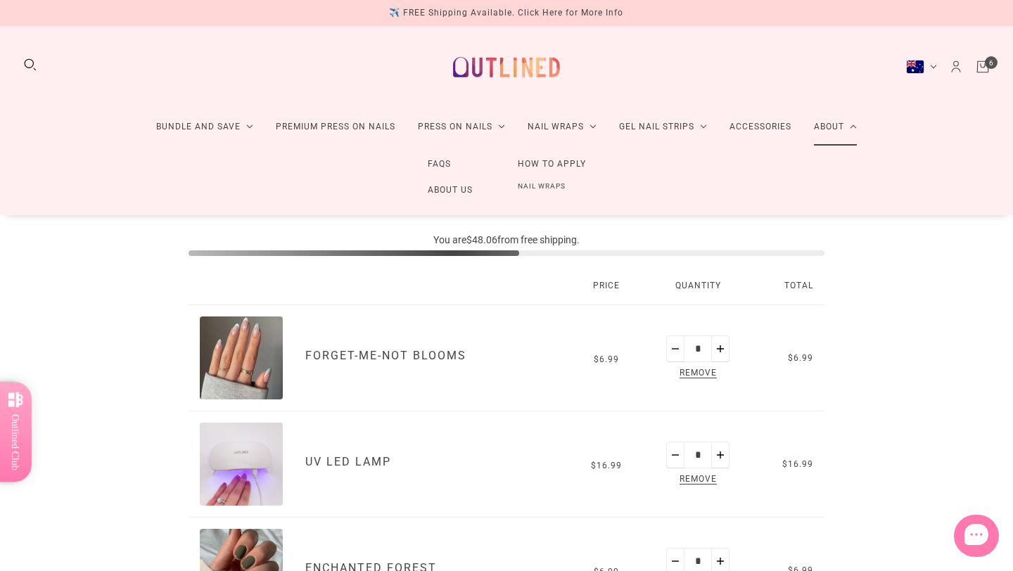
click at [818, 134] on link "About" at bounding box center [834, 126] width 65 height 37
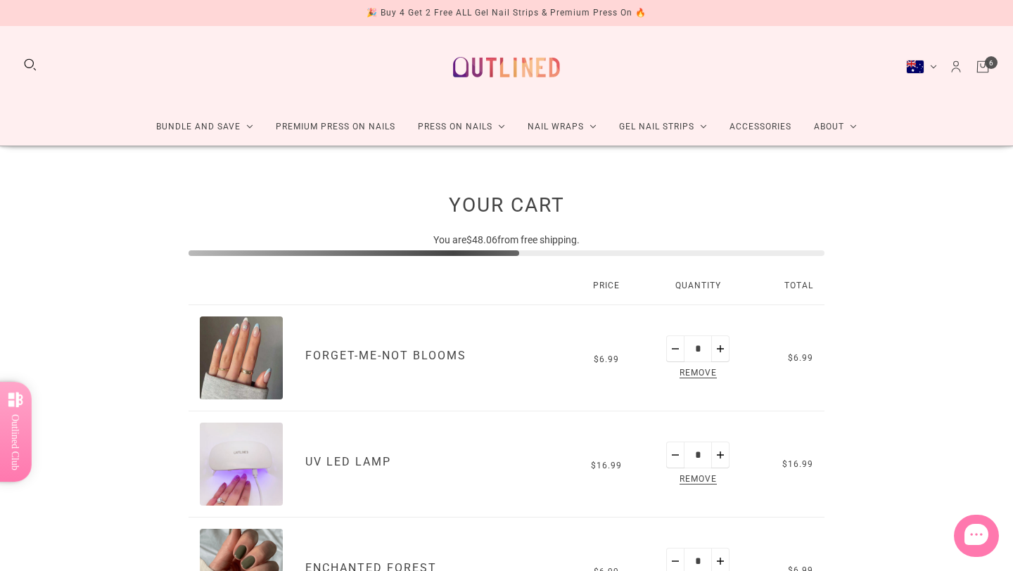
click at [925, 64] on button "Australia (AUD $)" at bounding box center [921, 67] width 31 height 14
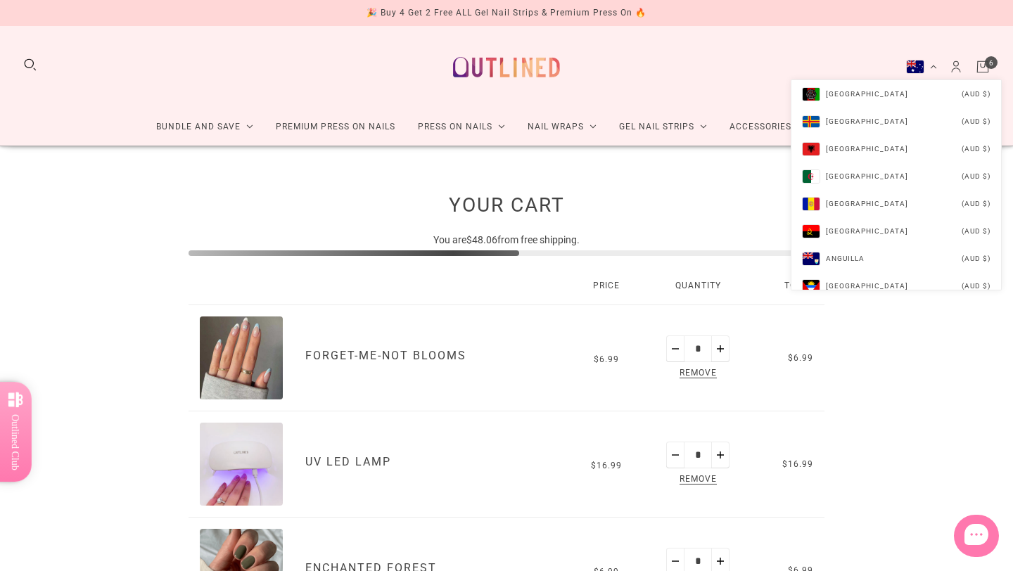
click at [930, 67] on button "Australia (AUD $)" at bounding box center [921, 67] width 31 height 14
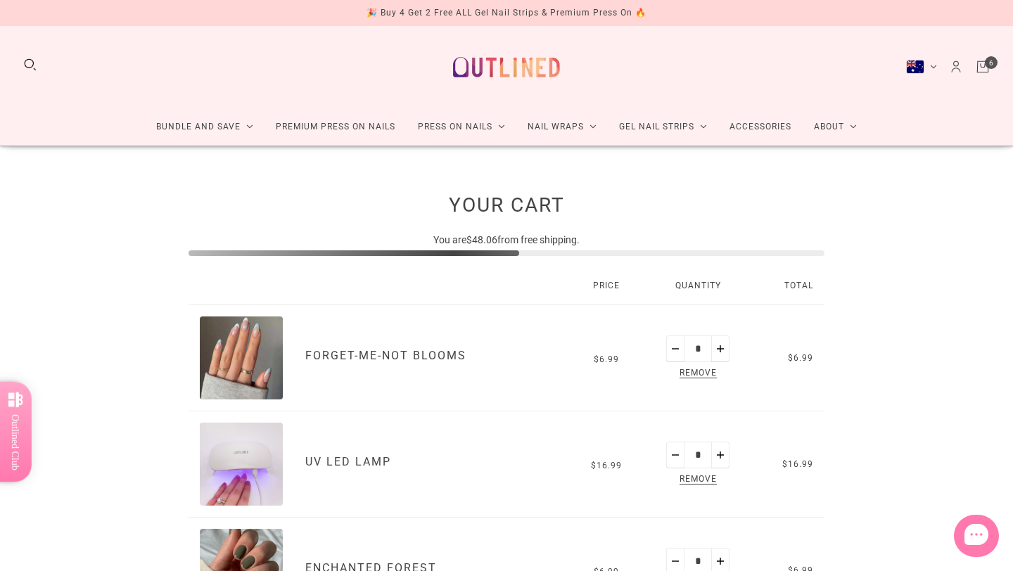
click at [927, 67] on button "Australia (AUD $)" at bounding box center [921, 67] width 31 height 14
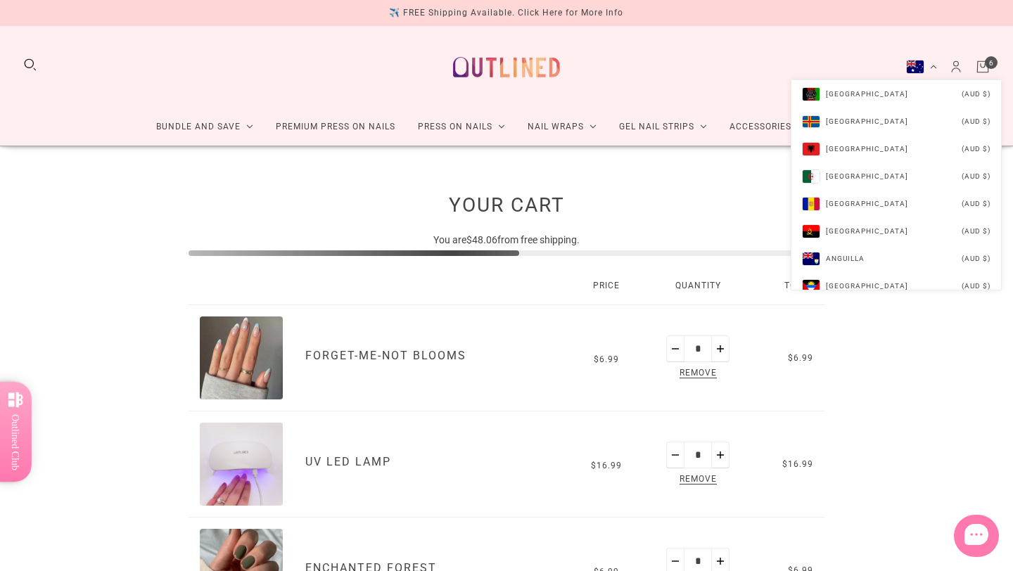
click at [928, 67] on button "Australia (AUD $)" at bounding box center [921, 67] width 31 height 14
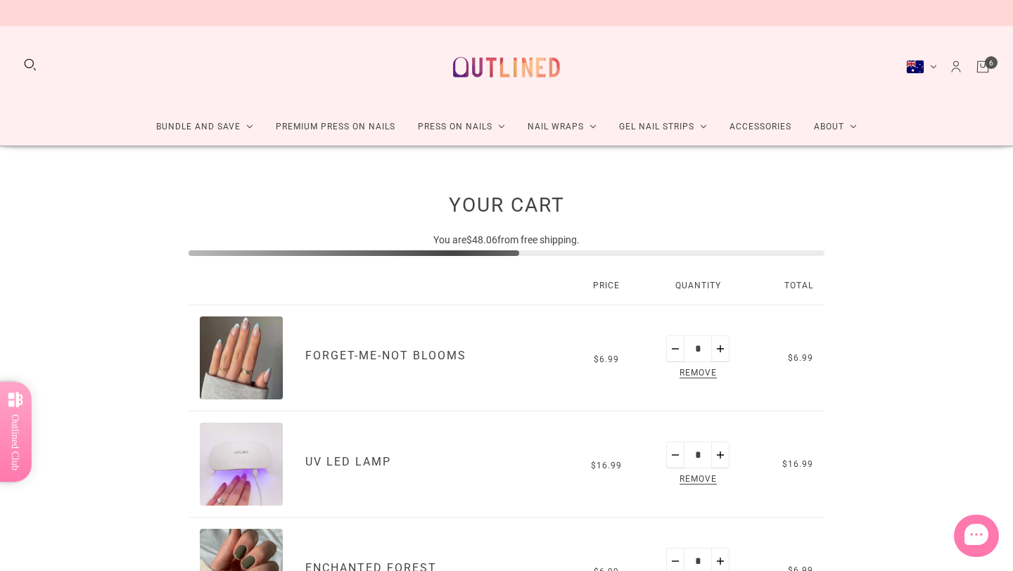
click at [576, 14] on div "🎉 Buy 4 Get 2 Free ALL Gel Nail Strips & Premium Press On 🔥 ✈️ FREE Shipping Av…" at bounding box center [506, 13] width 280 height 26
click at [535, 15] on div "✈️ FREE Shipping Available. Click Here for More Info" at bounding box center [506, 13] width 234 height 15
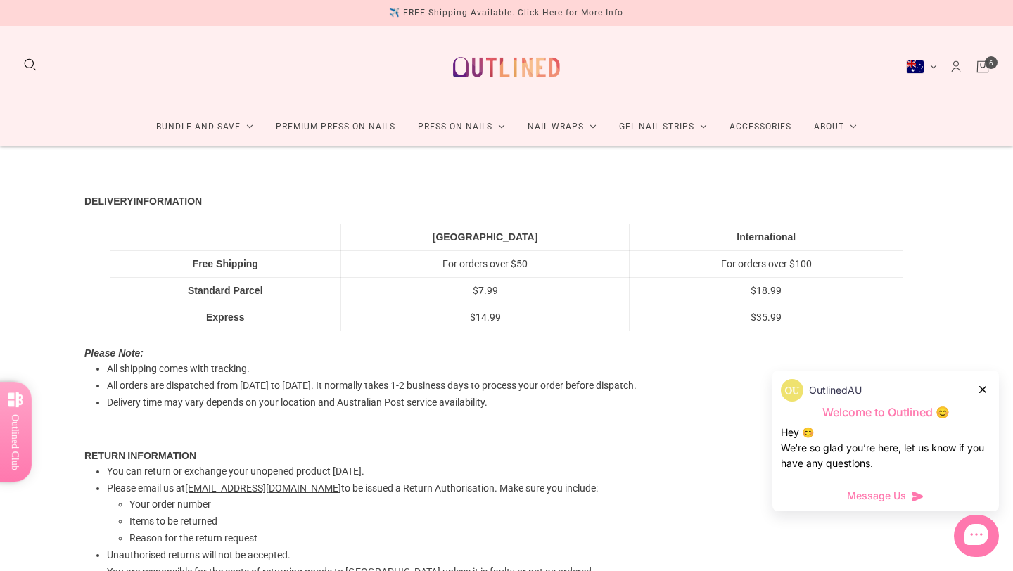
click at [983, 392] on icon at bounding box center [982, 389] width 7 height 7
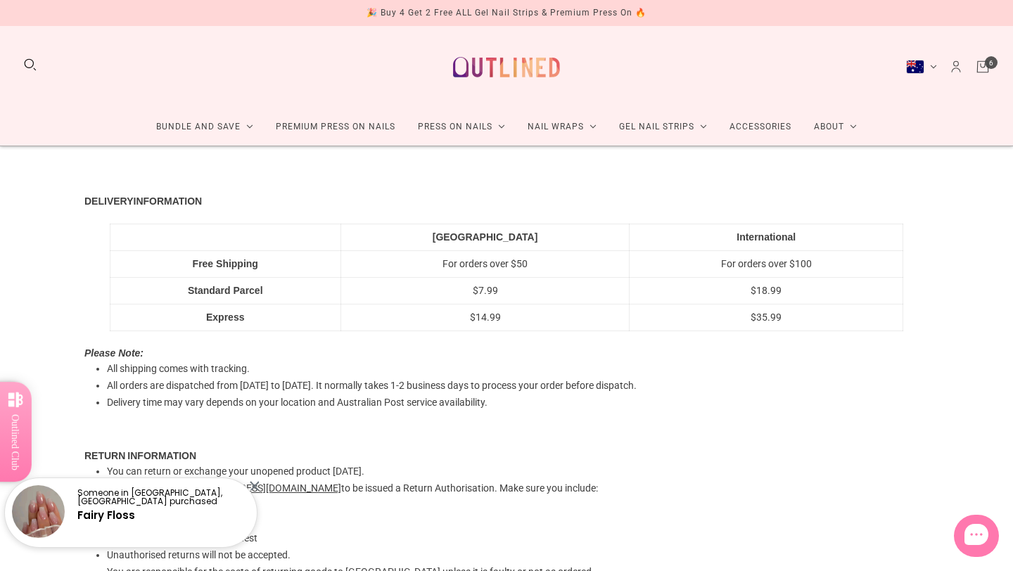
click at [985, 66] on link "Cart" at bounding box center [982, 66] width 15 height 15
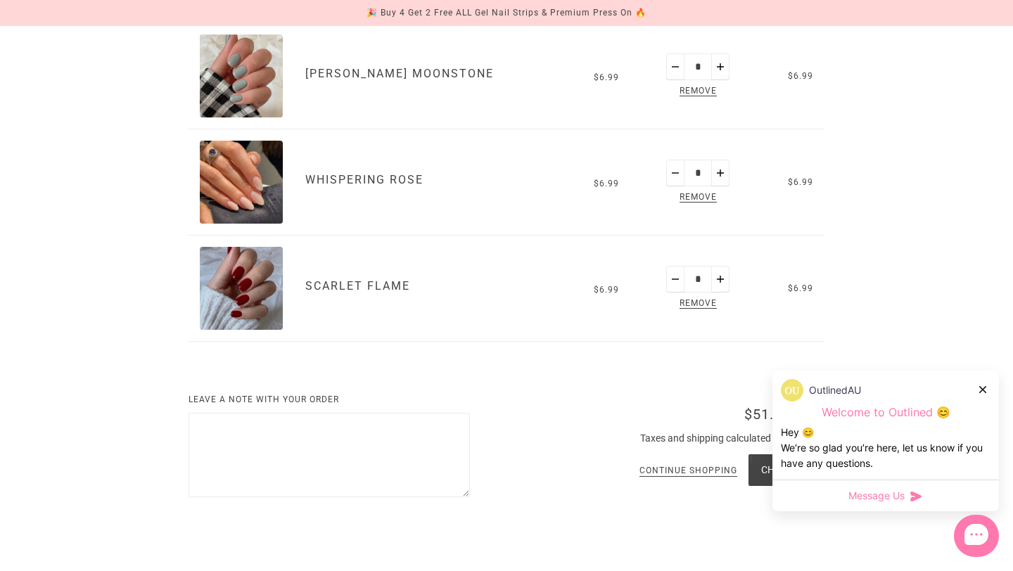
scroll to position [1032, 0]
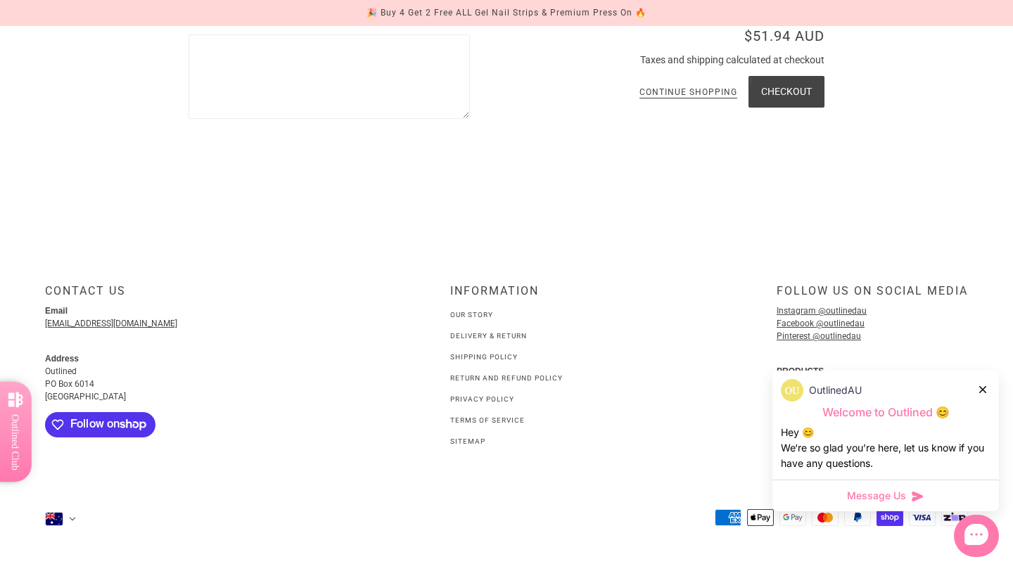
click at [982, 388] on icon at bounding box center [982, 389] width 7 height 7
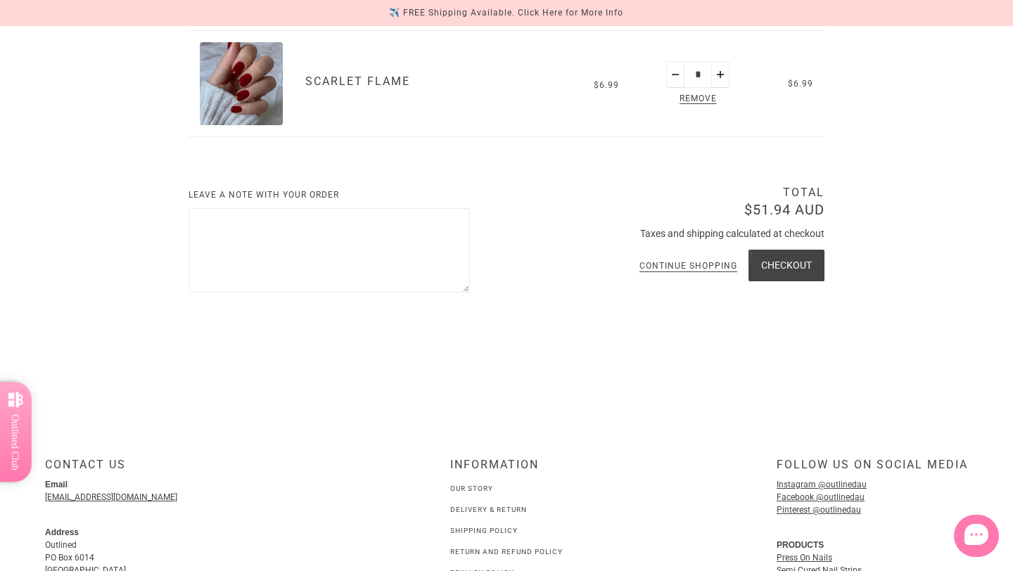
scroll to position [789, 0]
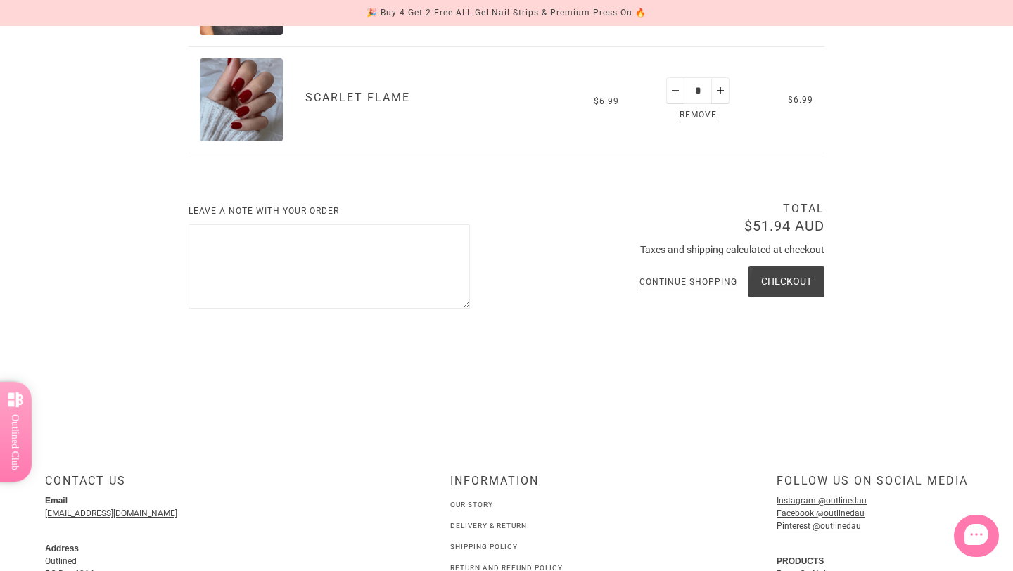
click at [822, 321] on shop-pay-wallet-button at bounding box center [823, 315] width 2 height 11
